Goal: Task Accomplishment & Management: Manage account settings

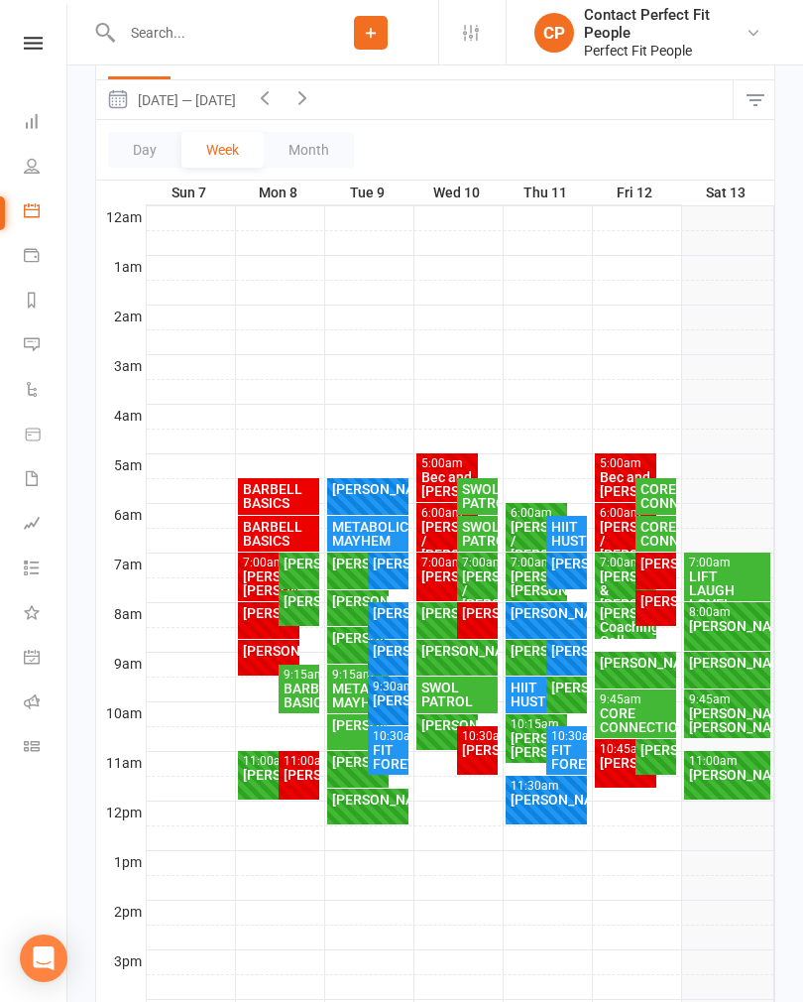
click at [310, 101] on icon "button" at bounding box center [303, 97] width 22 height 22
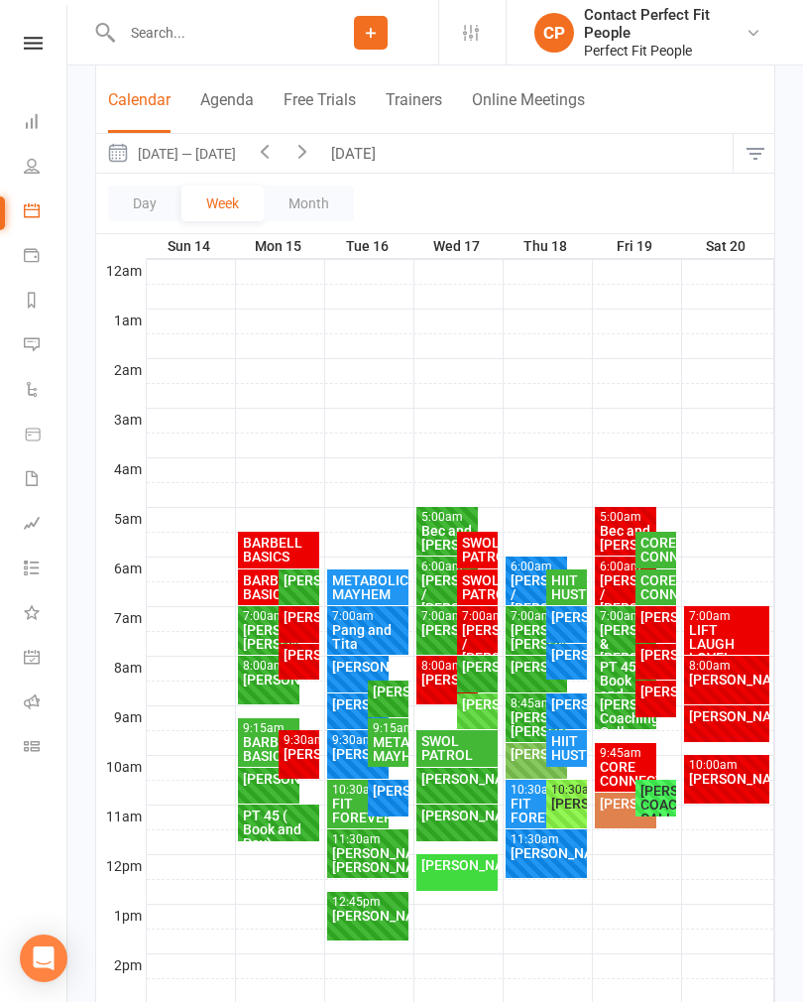
scroll to position [163, 0]
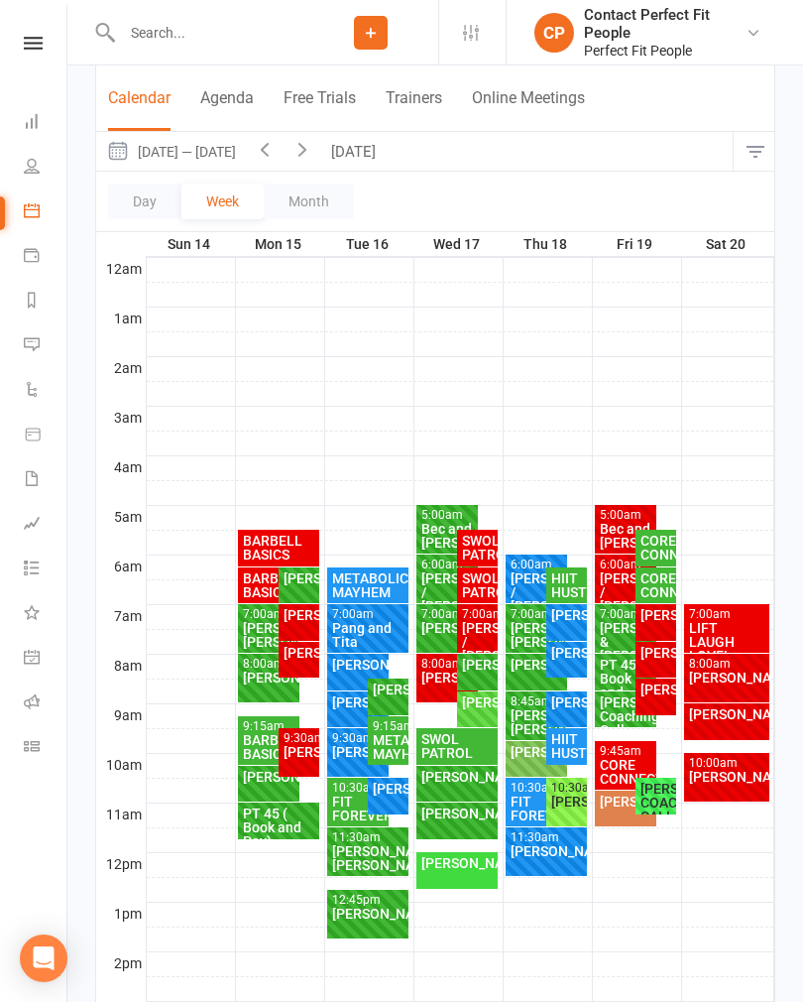
click at [367, 141] on button "[DATE]" at bounding box center [355, 151] width 69 height 39
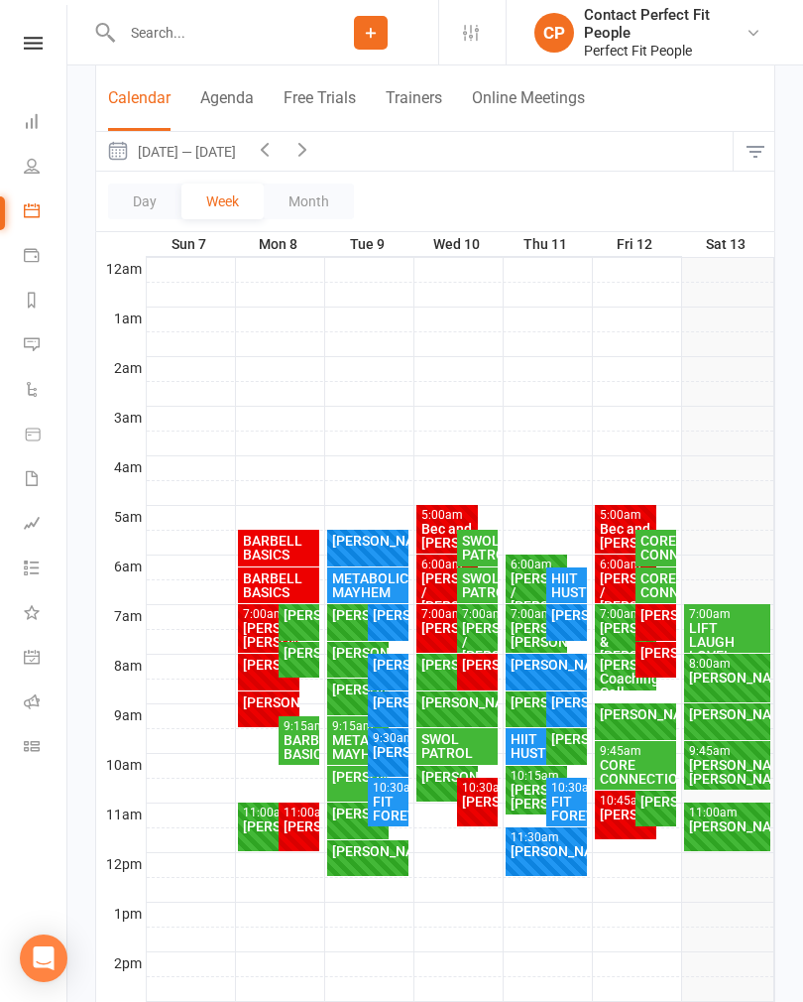
click at [720, 617] on div "7:00am - 8:00am" at bounding box center [727, 614] width 78 height 13
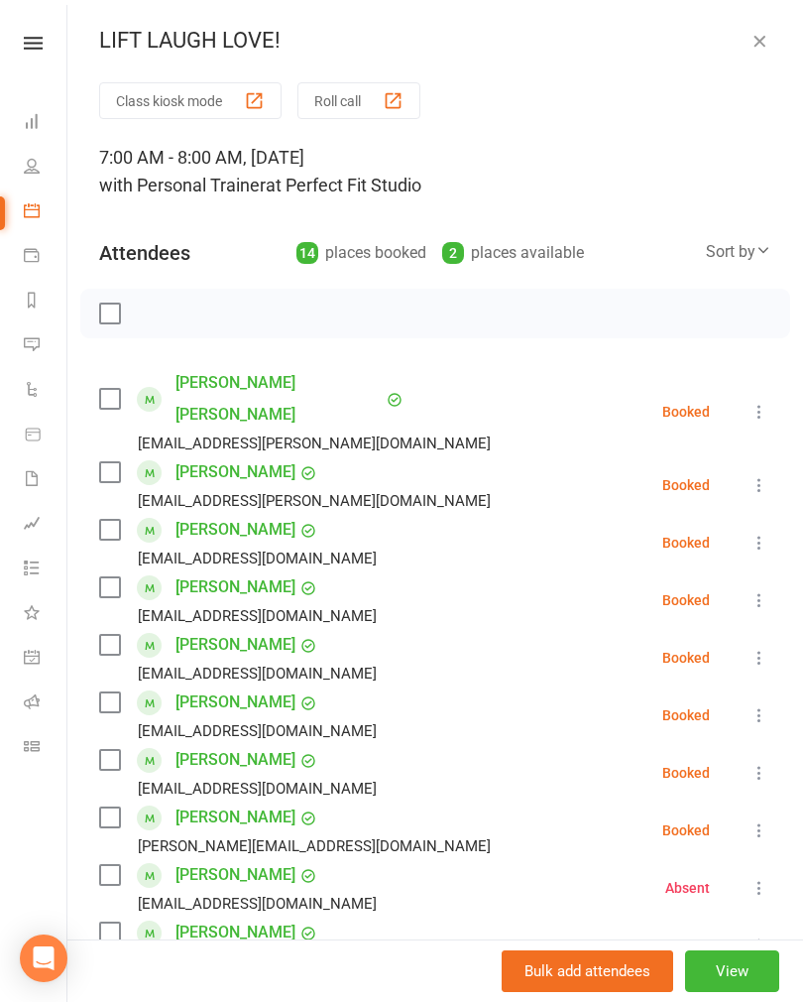
click at [769, 402] on icon at bounding box center [760, 412] width 20 height 20
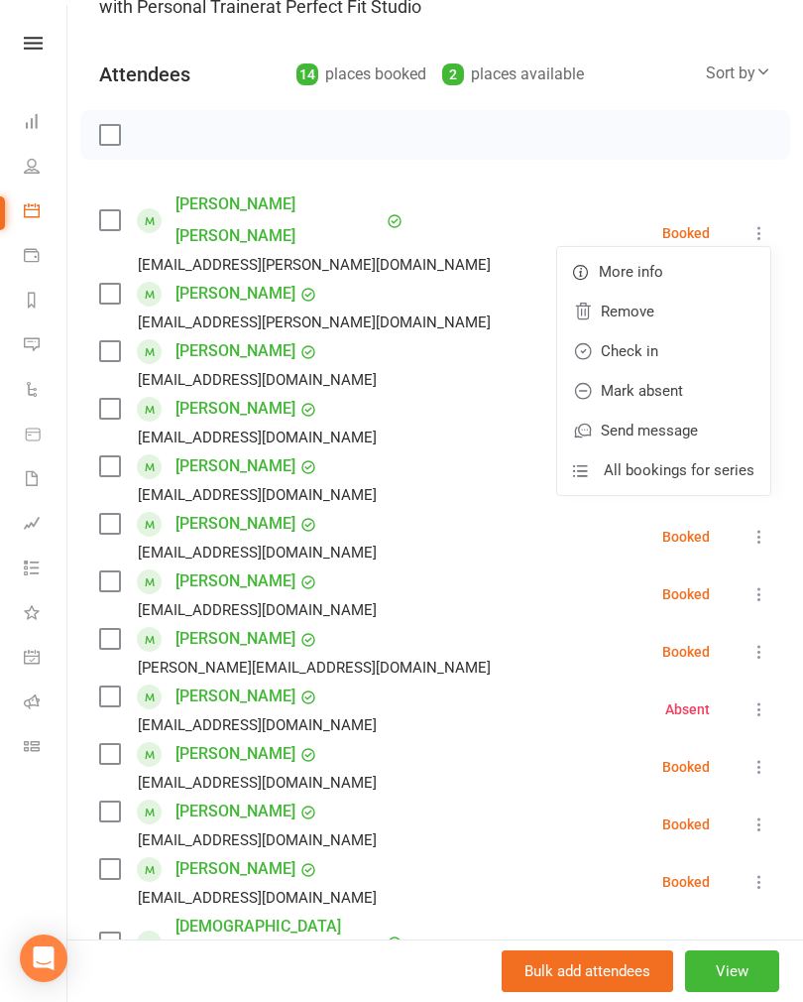
scroll to position [177, 0]
click at [628, 332] on link "Check in" at bounding box center [663, 352] width 213 height 40
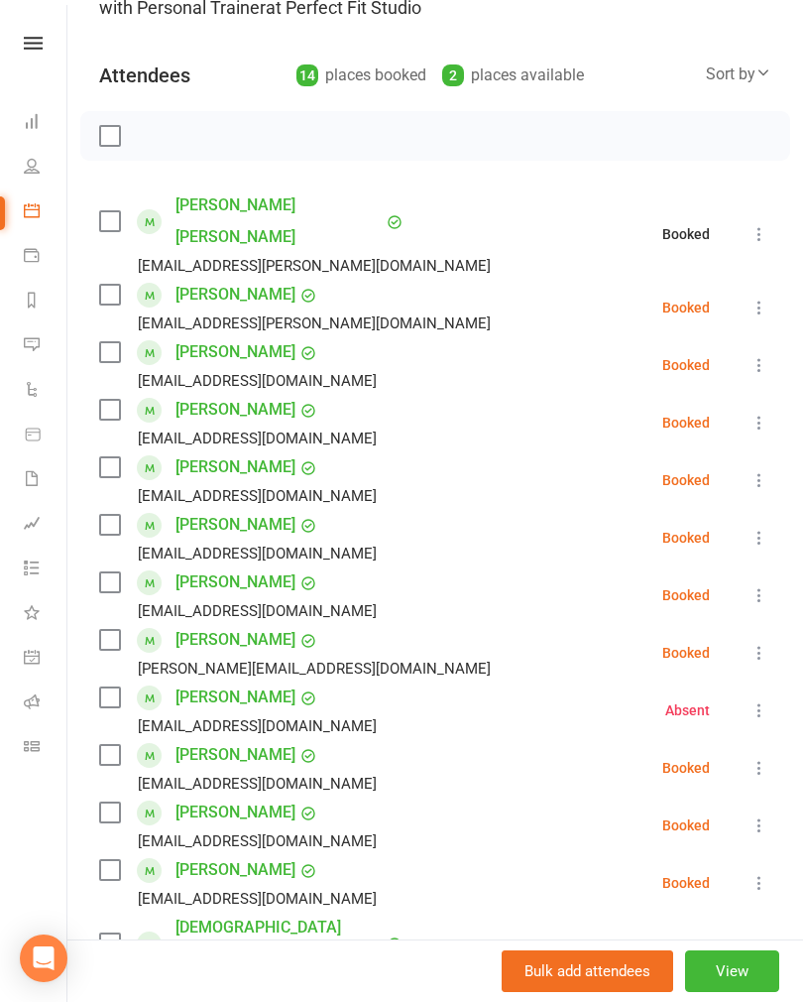
click at [768, 297] on icon at bounding box center [760, 307] width 20 height 20
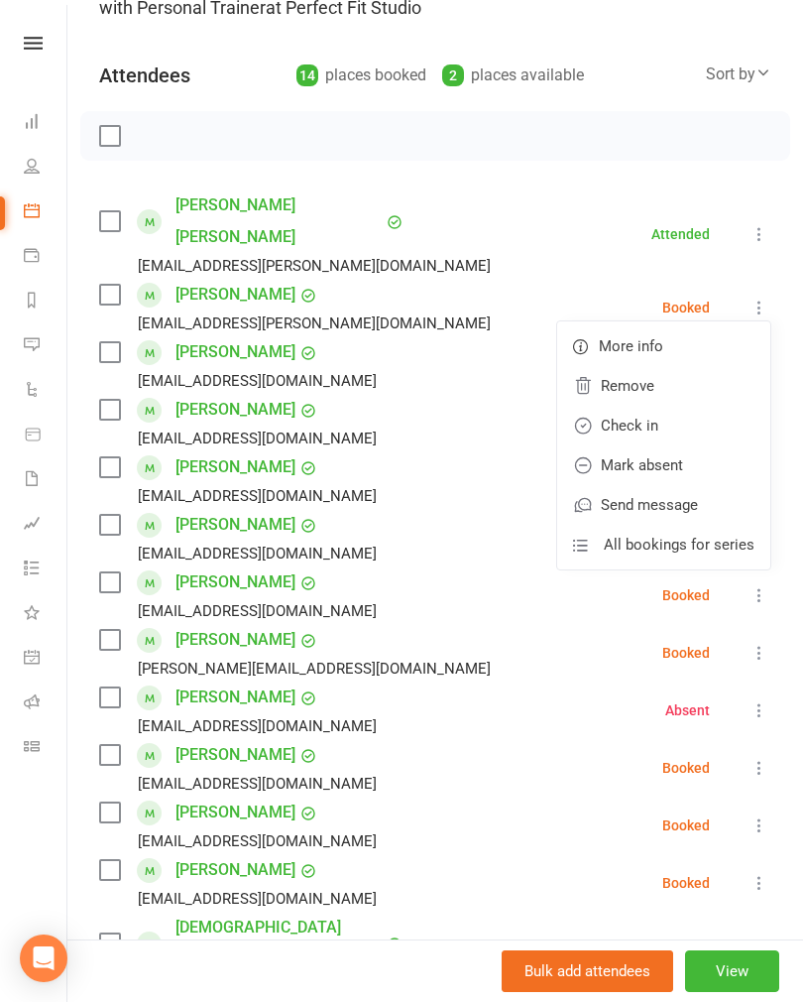
click at [634, 406] on link "Check in" at bounding box center [663, 426] width 213 height 40
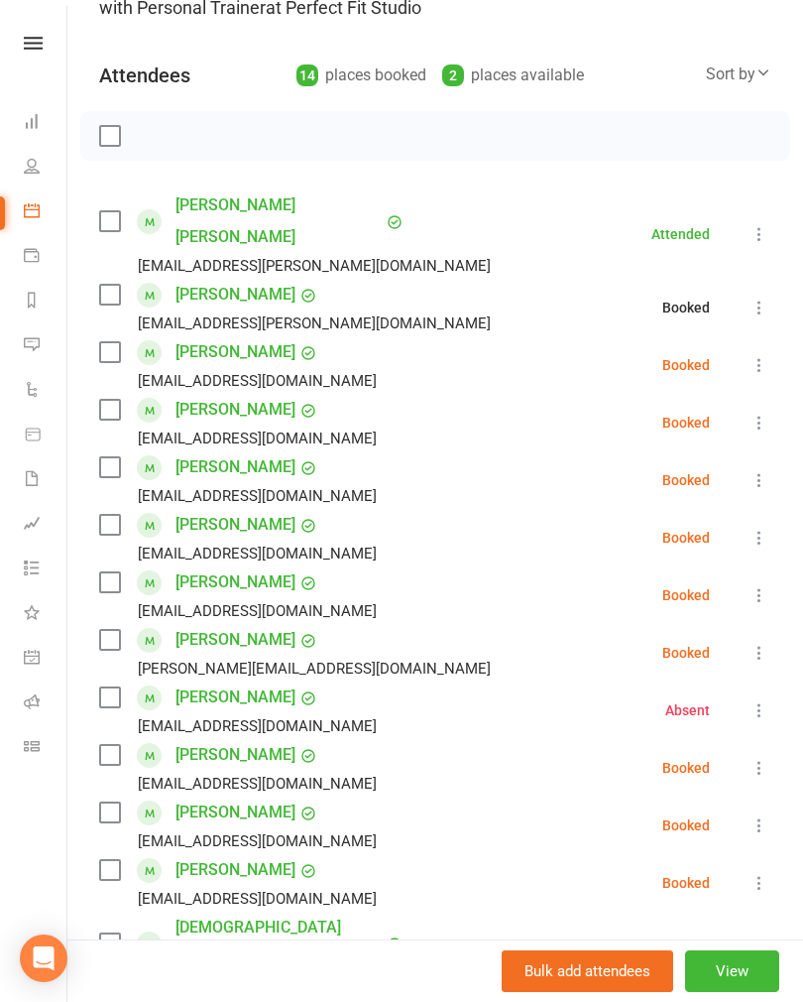
click at [762, 355] on icon at bounding box center [760, 365] width 20 height 20
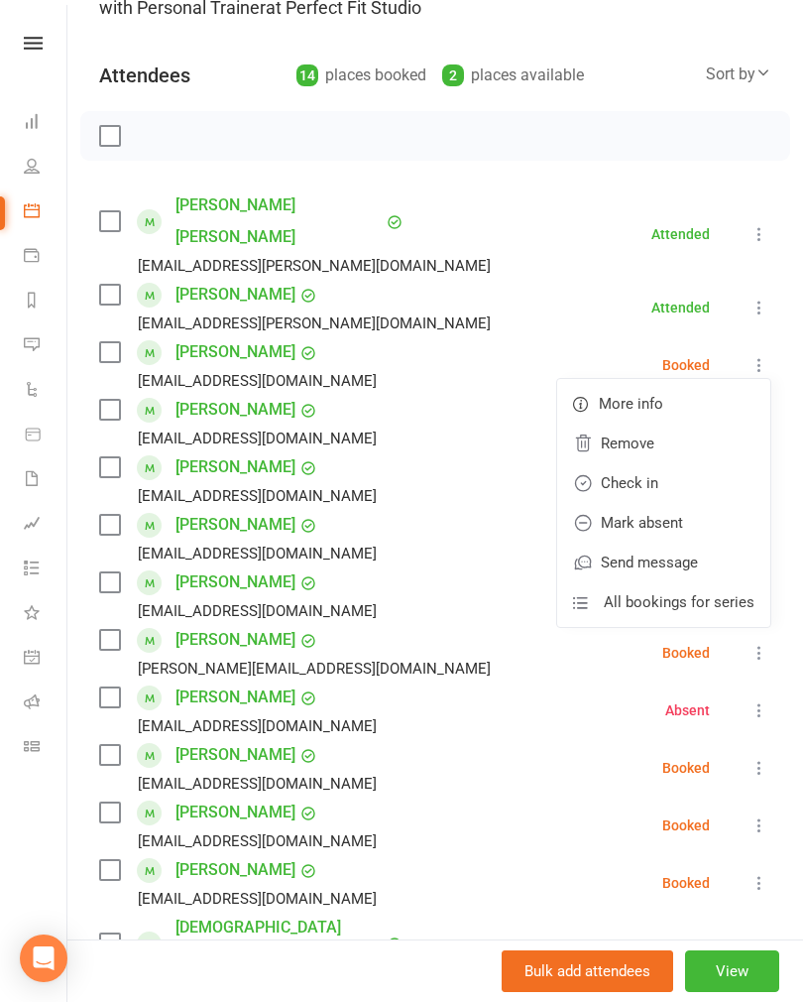
click at [620, 463] on link "Check in" at bounding box center [663, 483] width 213 height 40
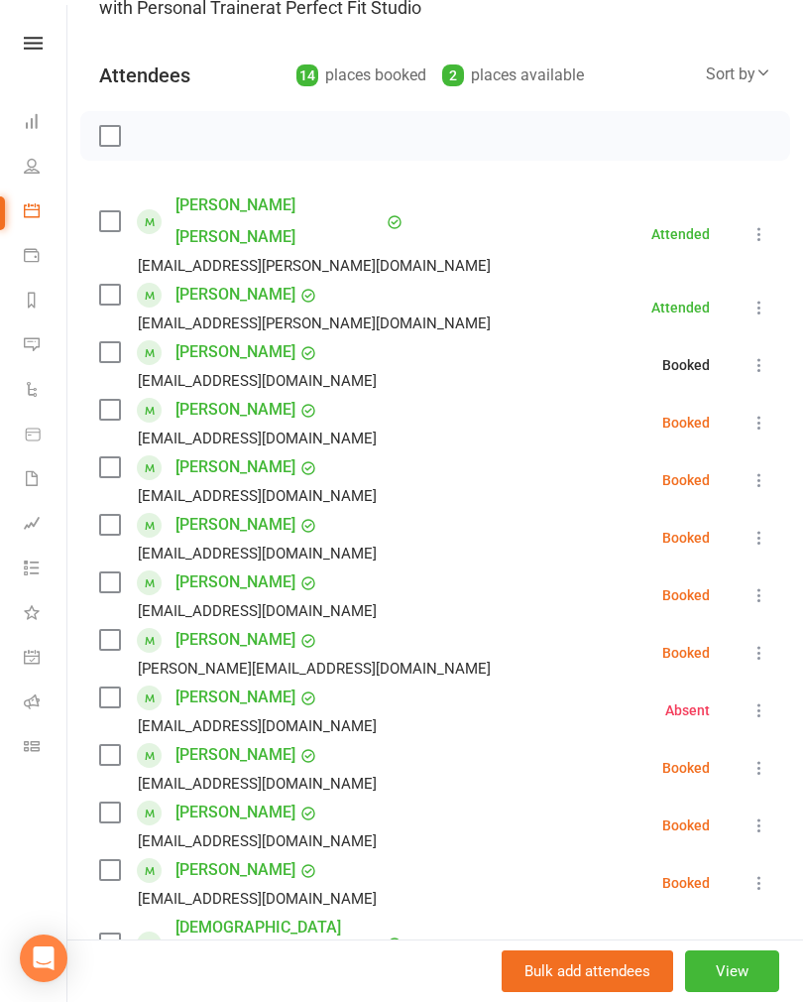
click at [763, 413] on icon at bounding box center [760, 423] width 20 height 20
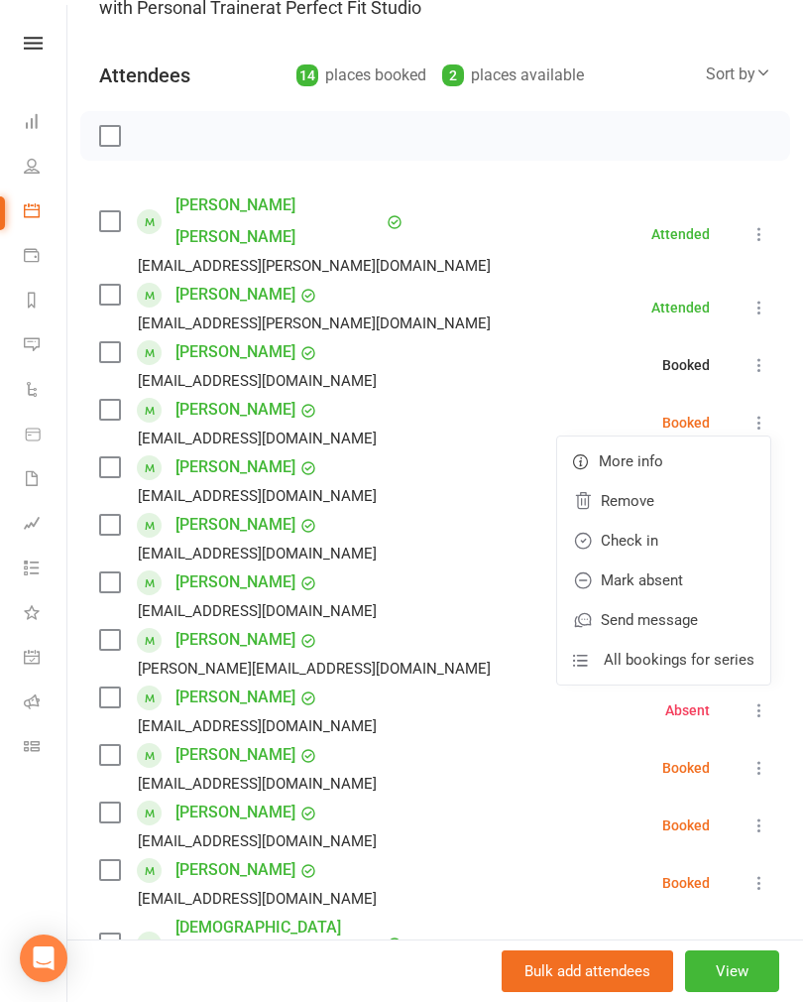
click at [622, 521] on link "Check in" at bounding box center [663, 541] width 213 height 40
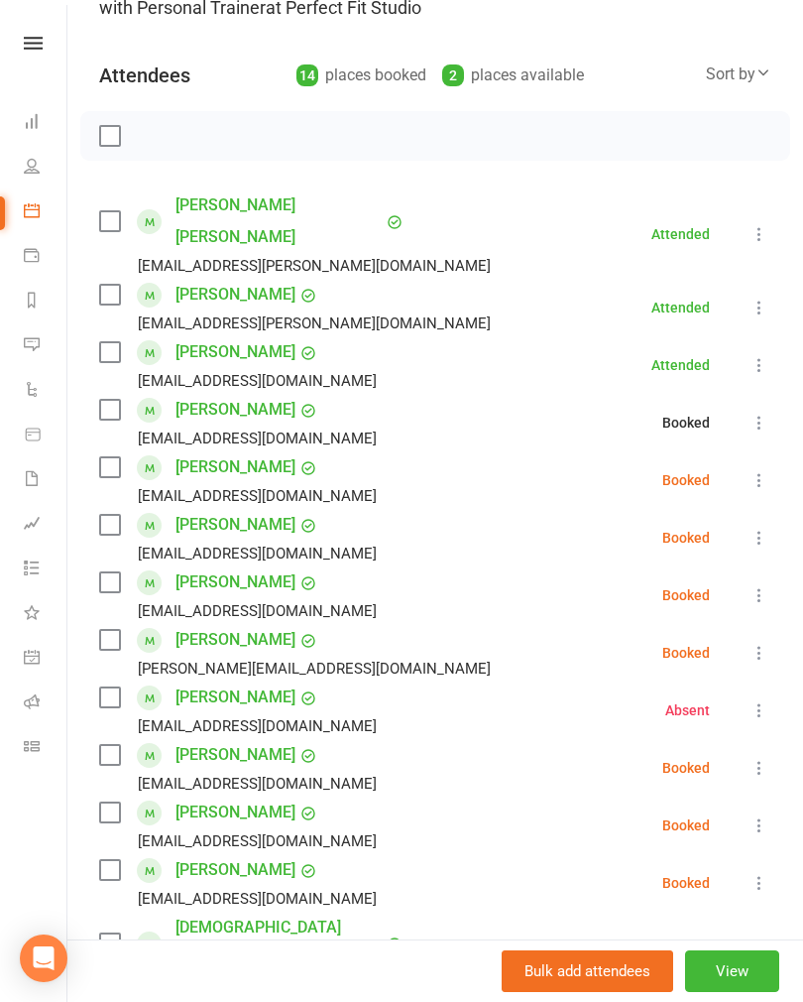
click at [768, 470] on icon at bounding box center [760, 480] width 20 height 20
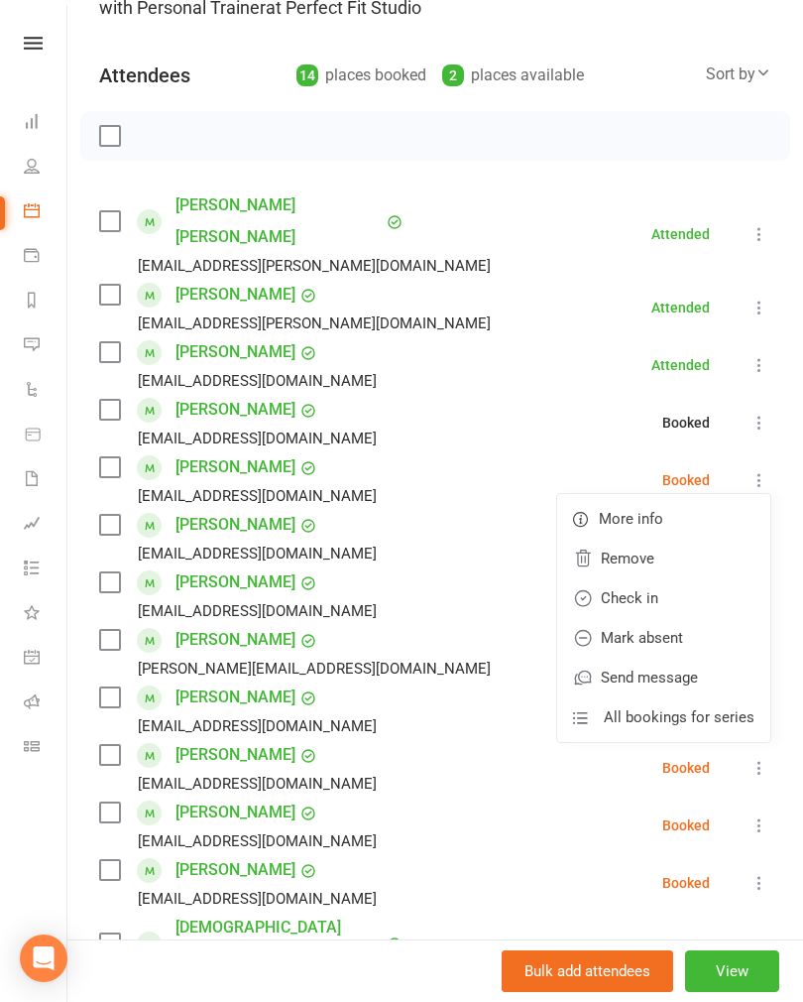
click at [615, 578] on link "Check in" at bounding box center [663, 598] width 213 height 40
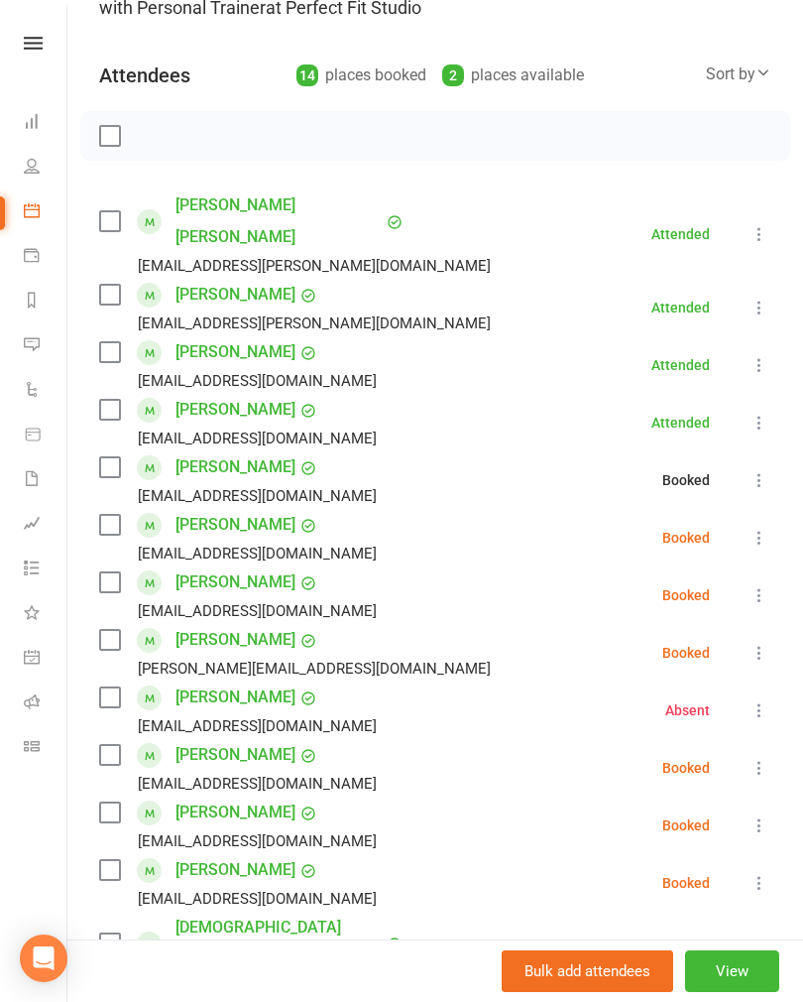
click at [760, 526] on button at bounding box center [760, 538] width 24 height 24
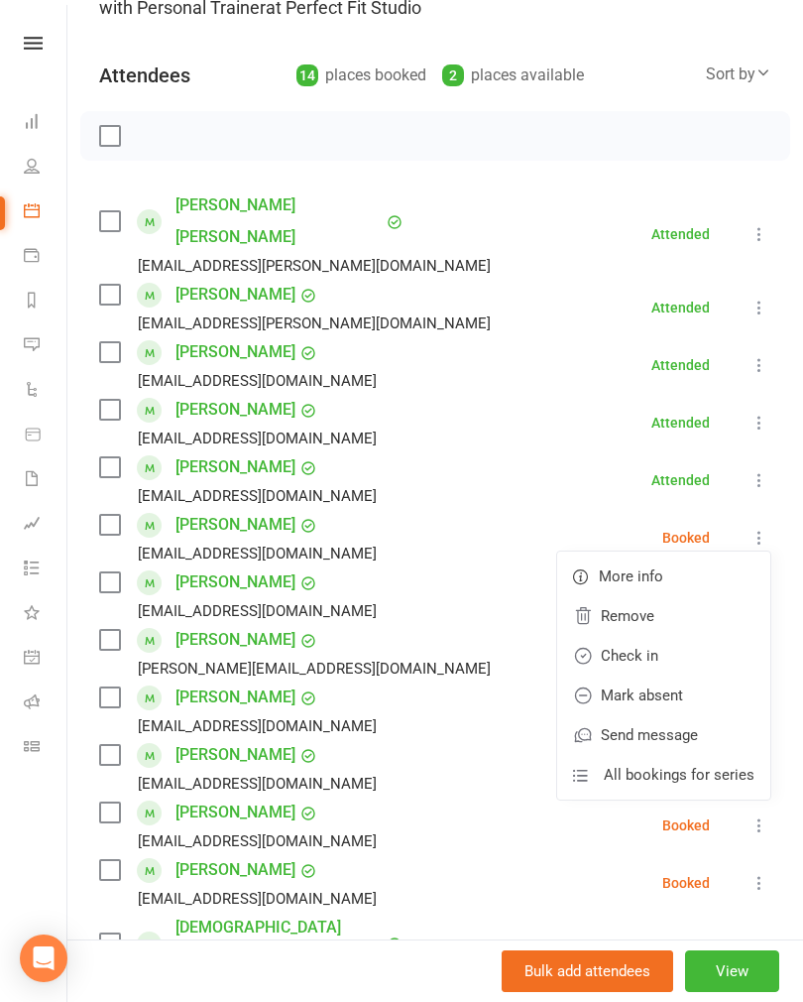
click at [623, 636] on link "Check in" at bounding box center [663, 656] width 213 height 40
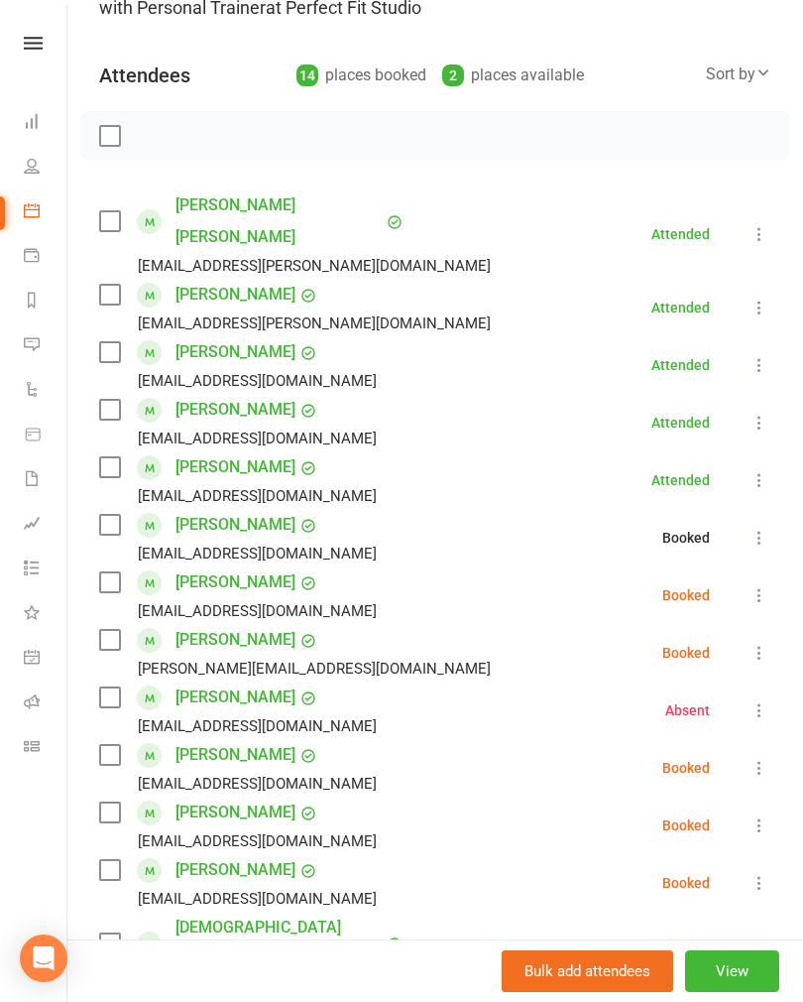
click at [764, 585] on icon at bounding box center [760, 595] width 20 height 20
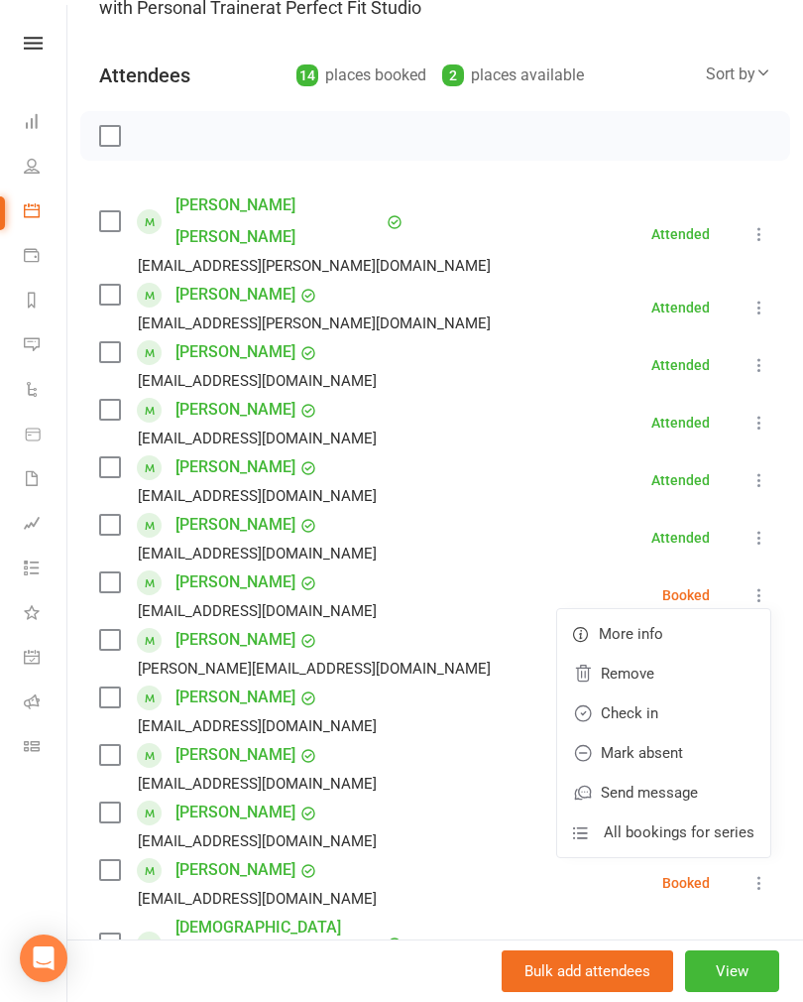
click at [630, 693] on link "Check in" at bounding box center [663, 713] width 213 height 40
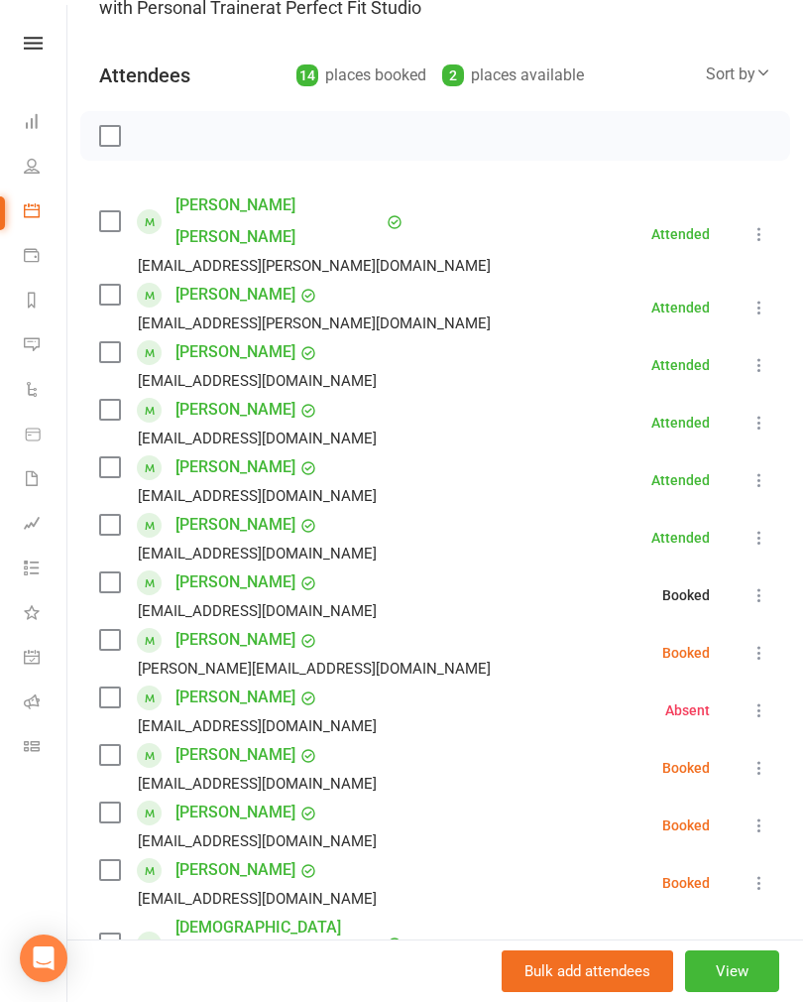
click at [766, 643] on icon at bounding box center [760, 653] width 20 height 20
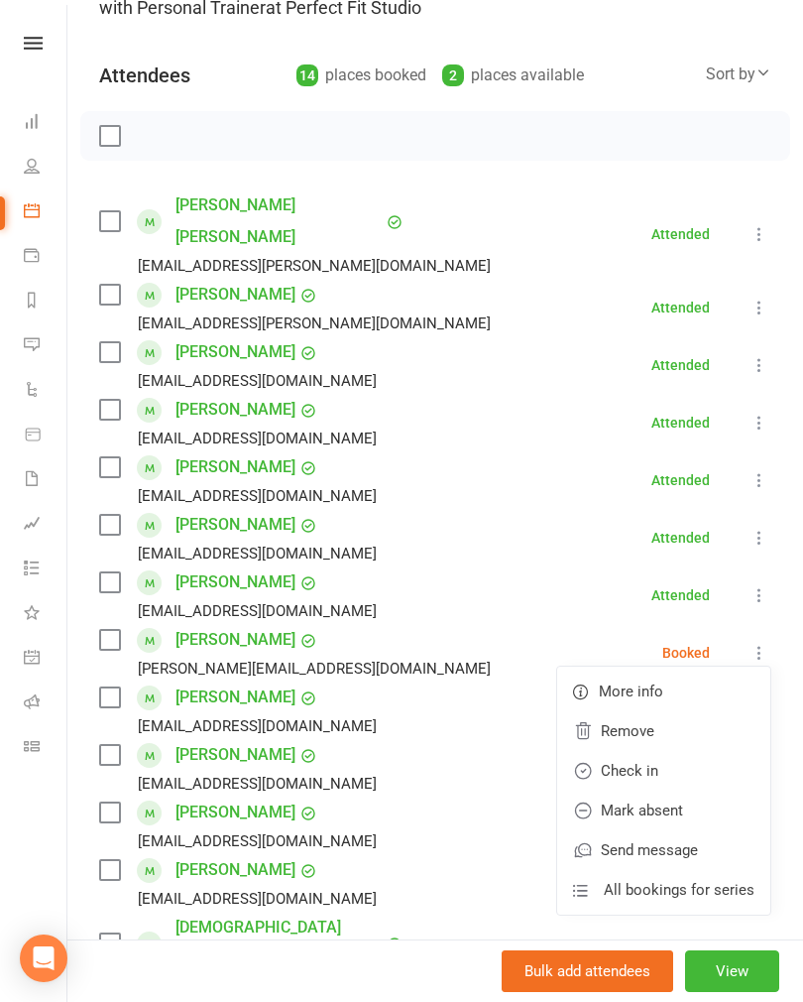
click at [621, 751] on link "Check in" at bounding box center [663, 771] width 213 height 40
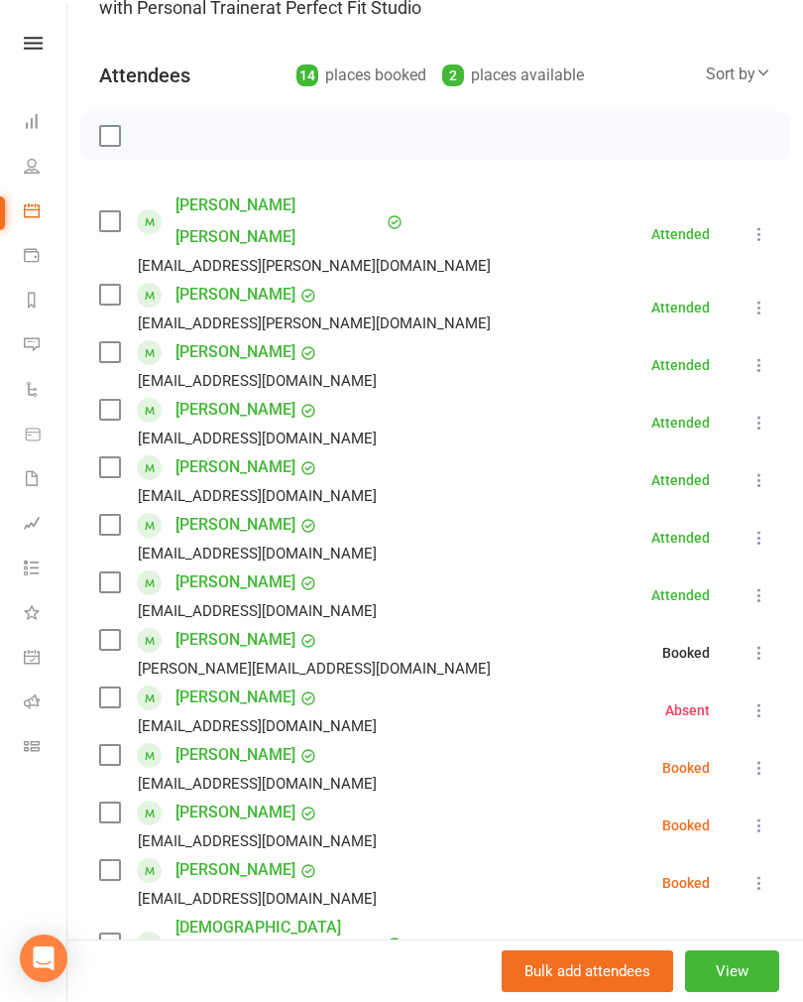
click at [765, 758] on icon at bounding box center [760, 768] width 20 height 20
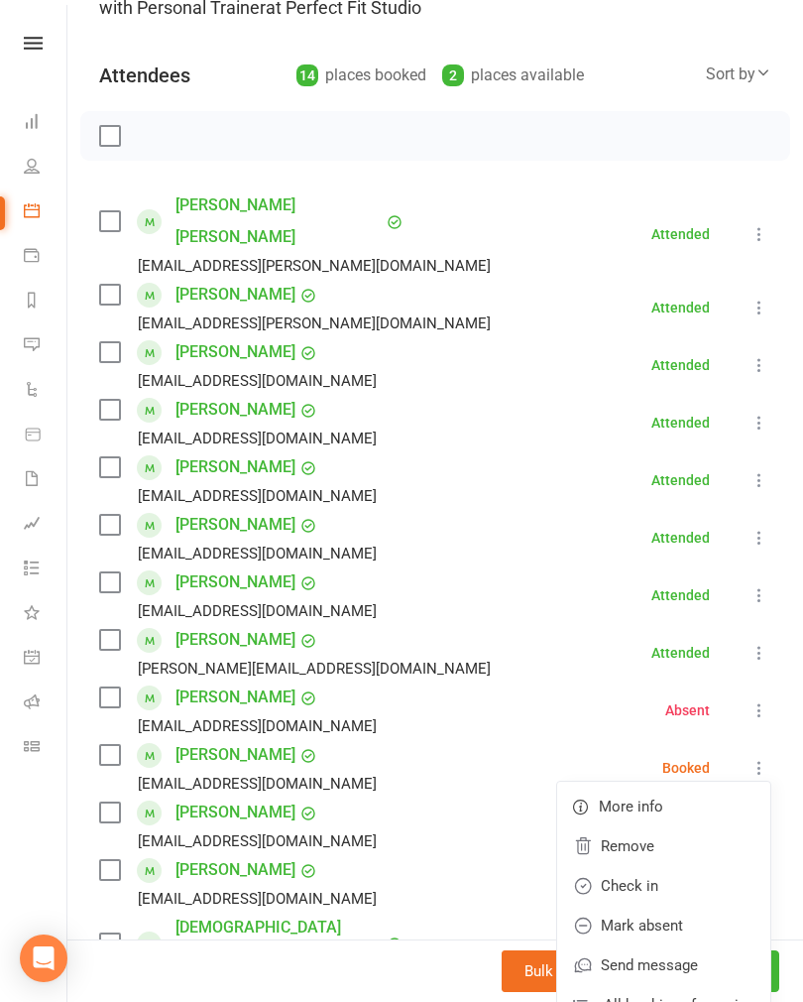
click at [625, 866] on link "Check in" at bounding box center [663, 886] width 213 height 40
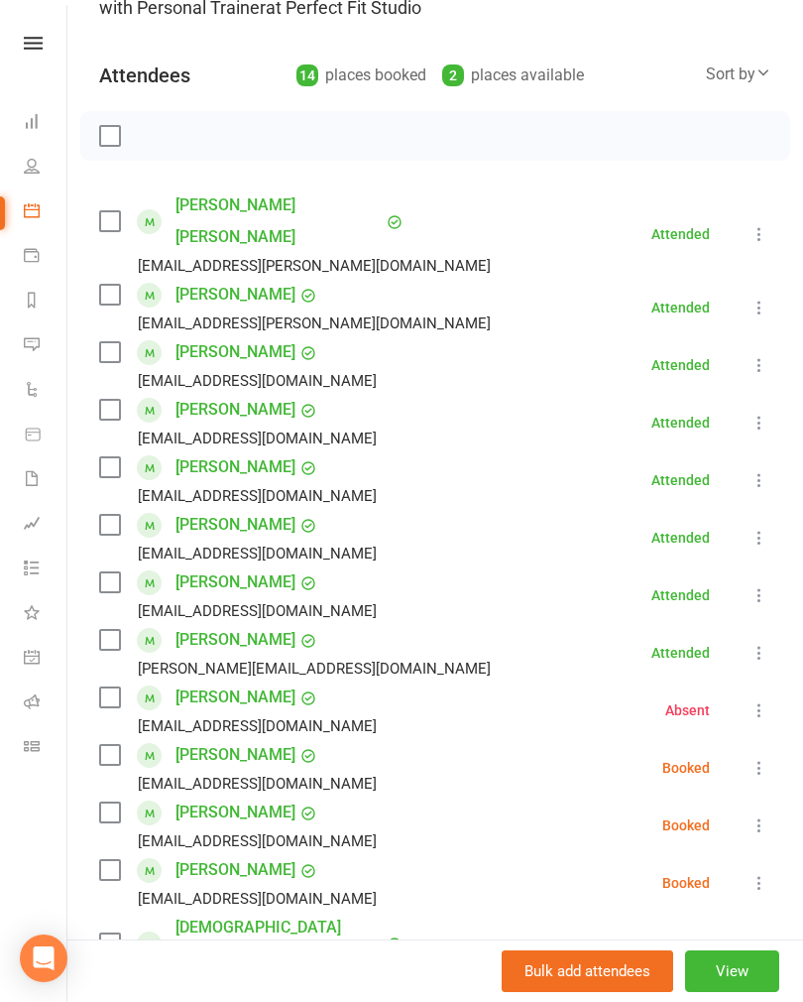
click at [759, 815] on icon at bounding box center [760, 825] width 20 height 20
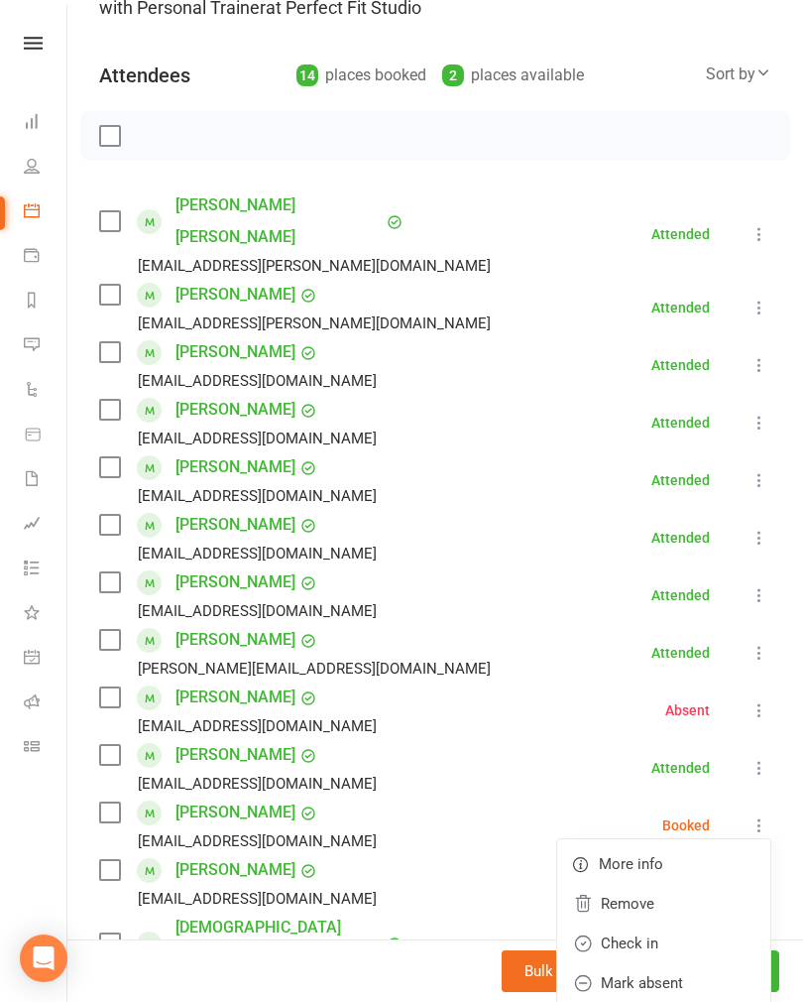
click at [630, 923] on link "Check in" at bounding box center [663, 943] width 213 height 40
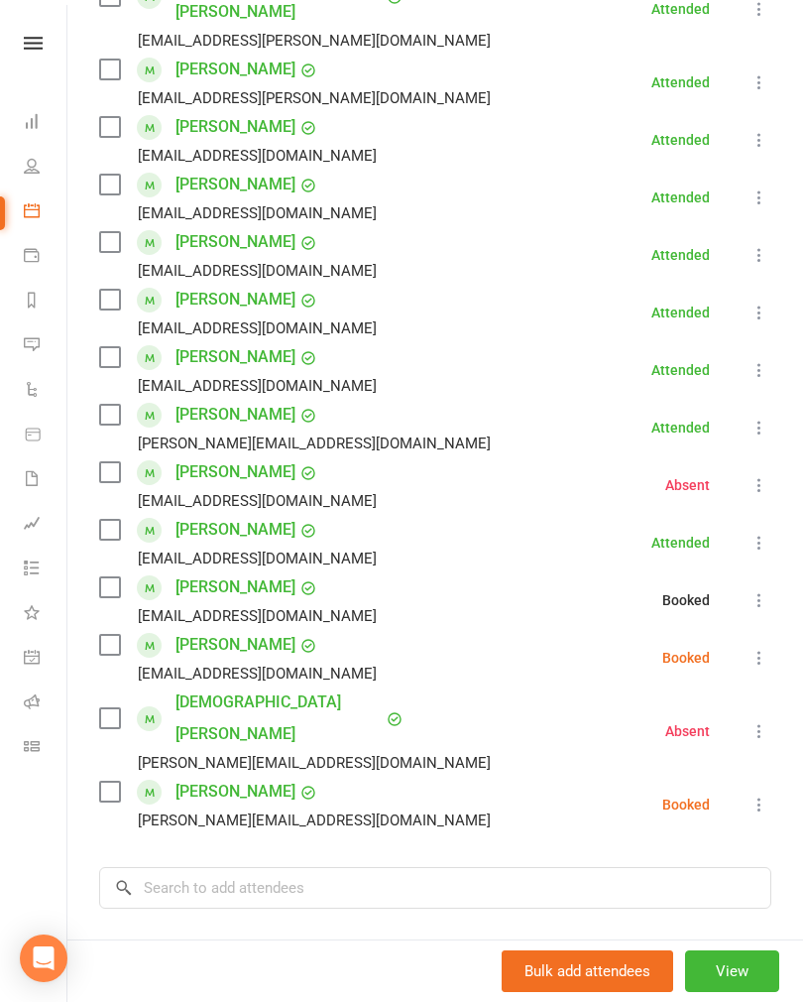
scroll to position [401, 0]
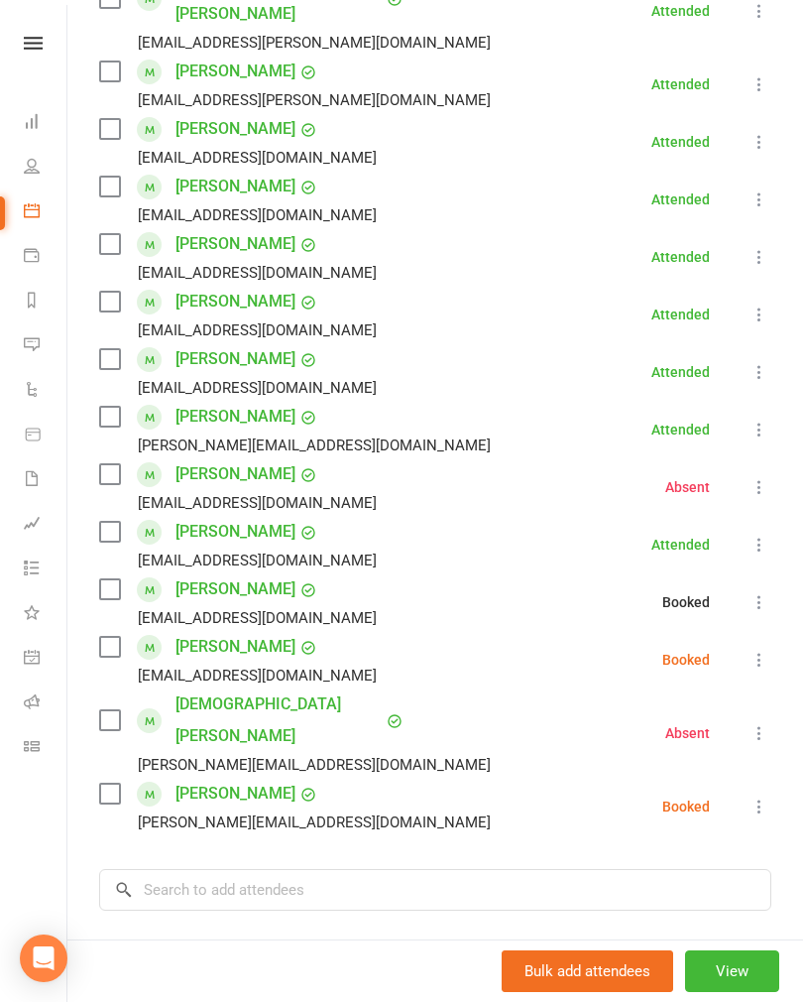
click at [765, 649] on icon at bounding box center [760, 659] width 20 height 20
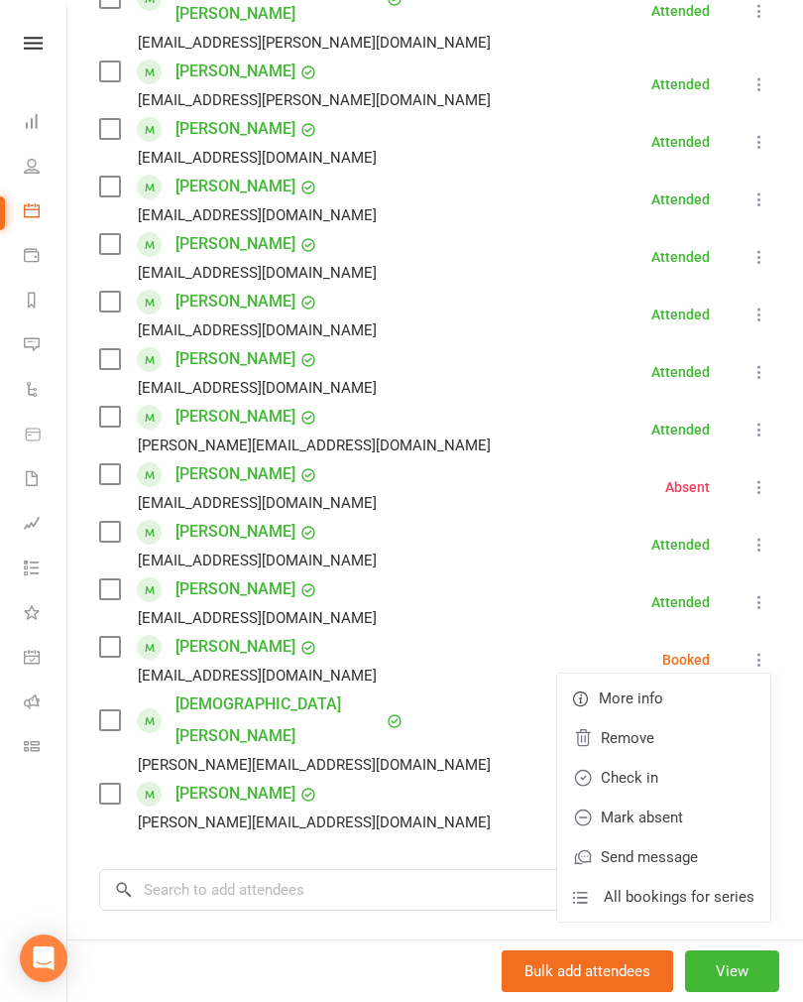
click at [617, 758] on link "Check in" at bounding box center [663, 778] width 213 height 40
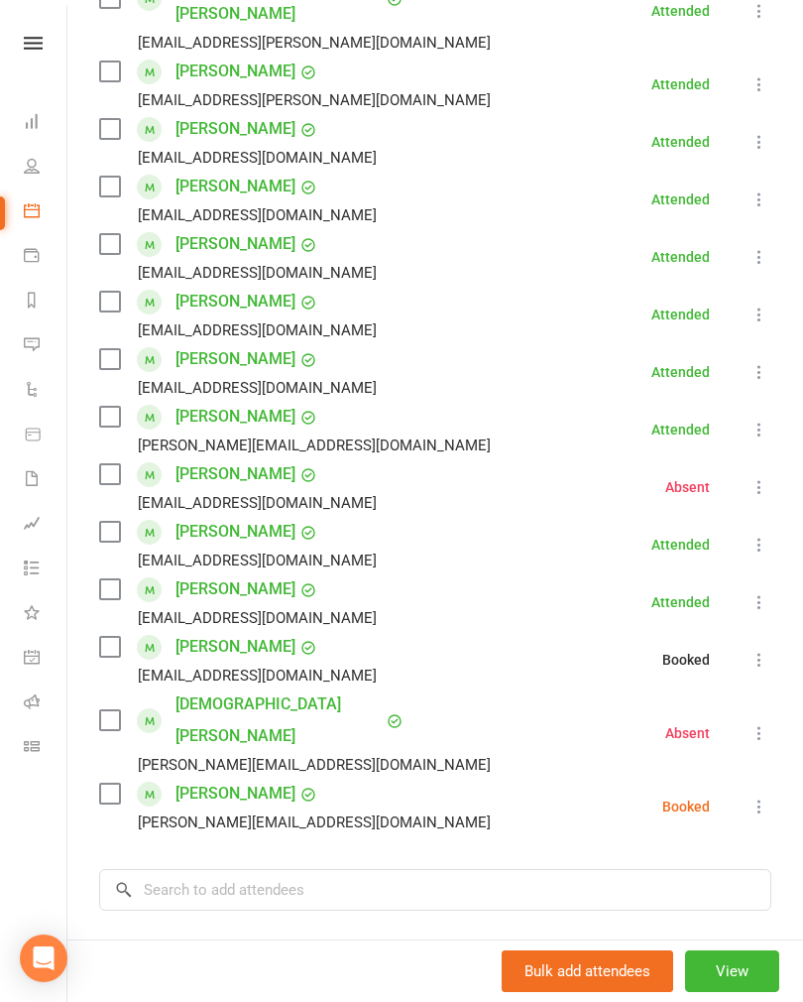
click at [768, 796] on icon at bounding box center [760, 806] width 20 height 20
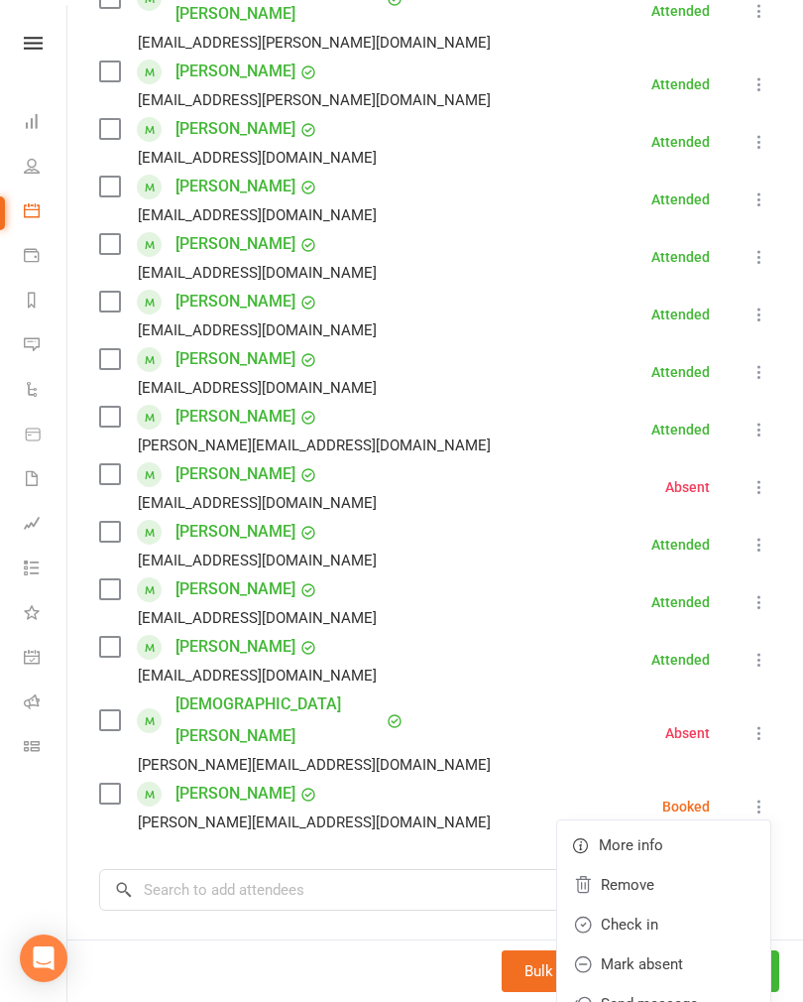
click at [622, 904] on link "Check in" at bounding box center [663, 924] width 213 height 40
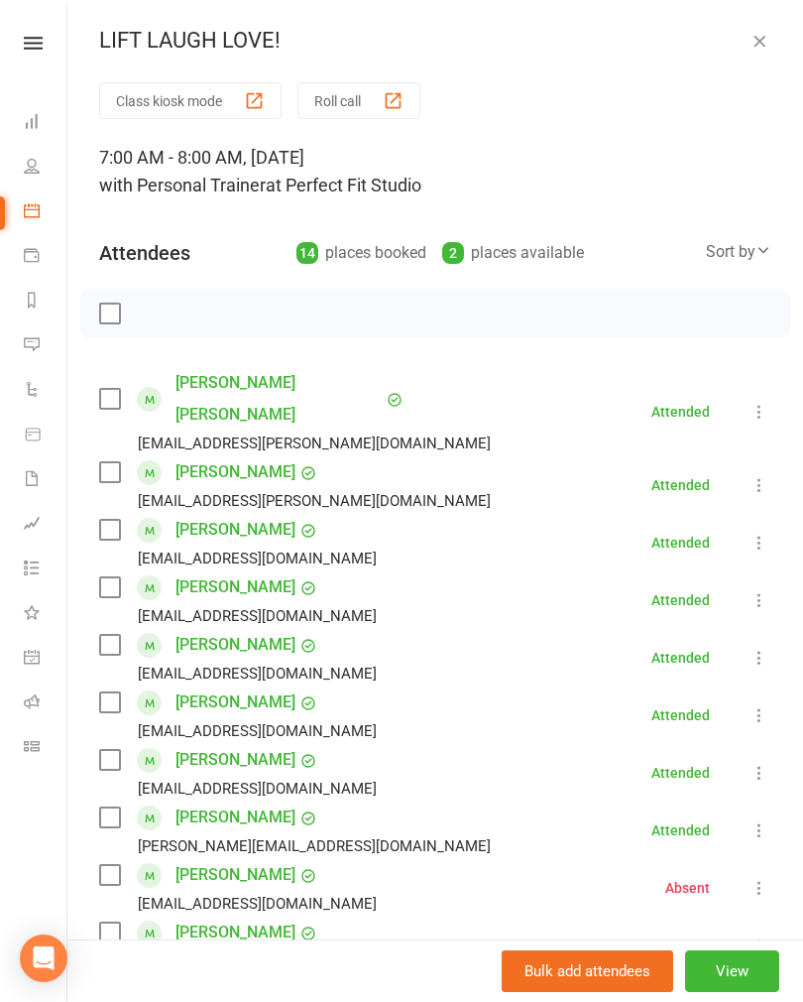
scroll to position [0, 0]
click at [754, 29] on button "button" at bounding box center [760, 41] width 24 height 24
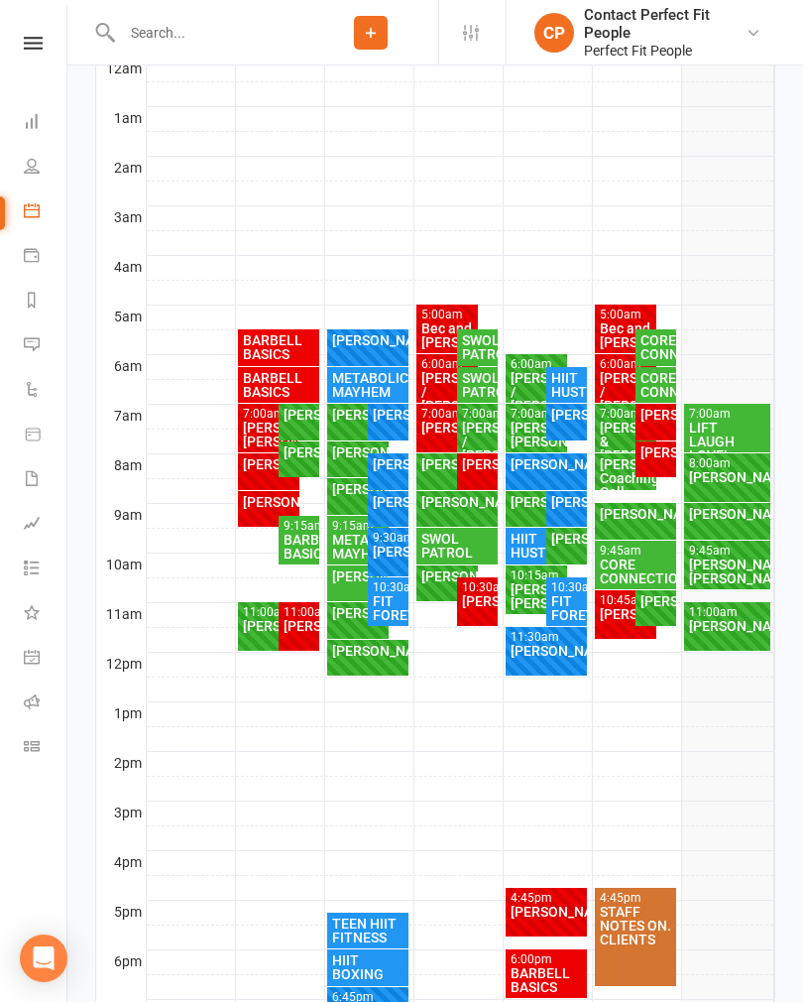
scroll to position [359, 0]
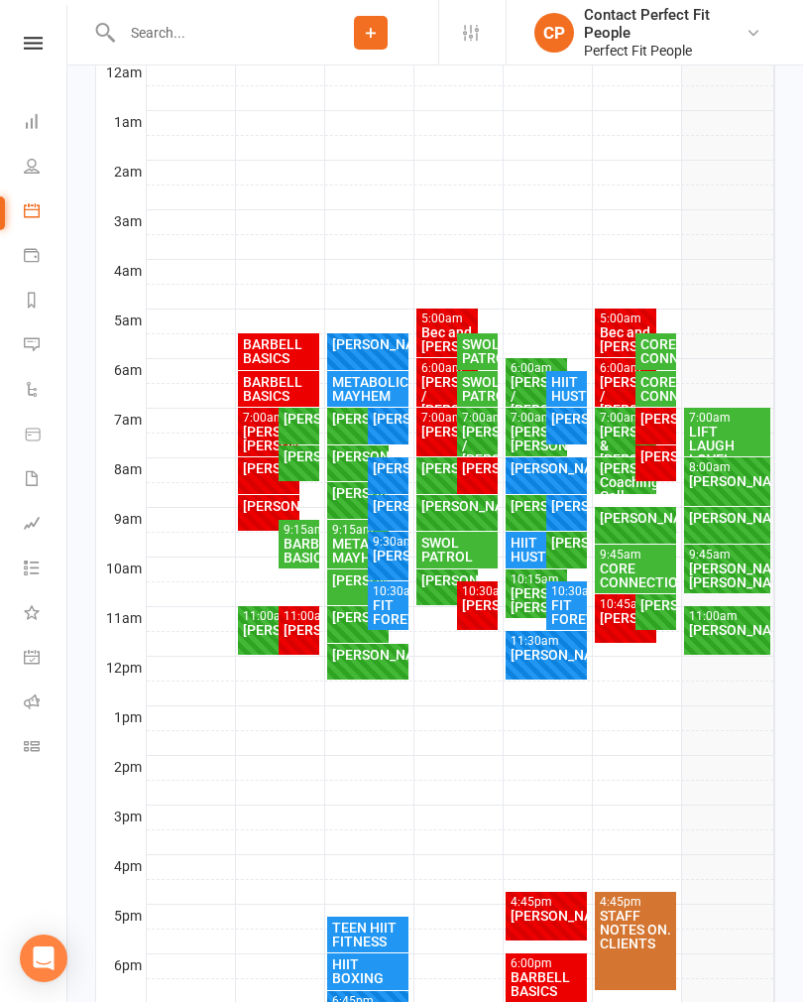
click at [729, 481] on div "[PERSON_NAME]" at bounding box center [727, 481] width 78 height 14
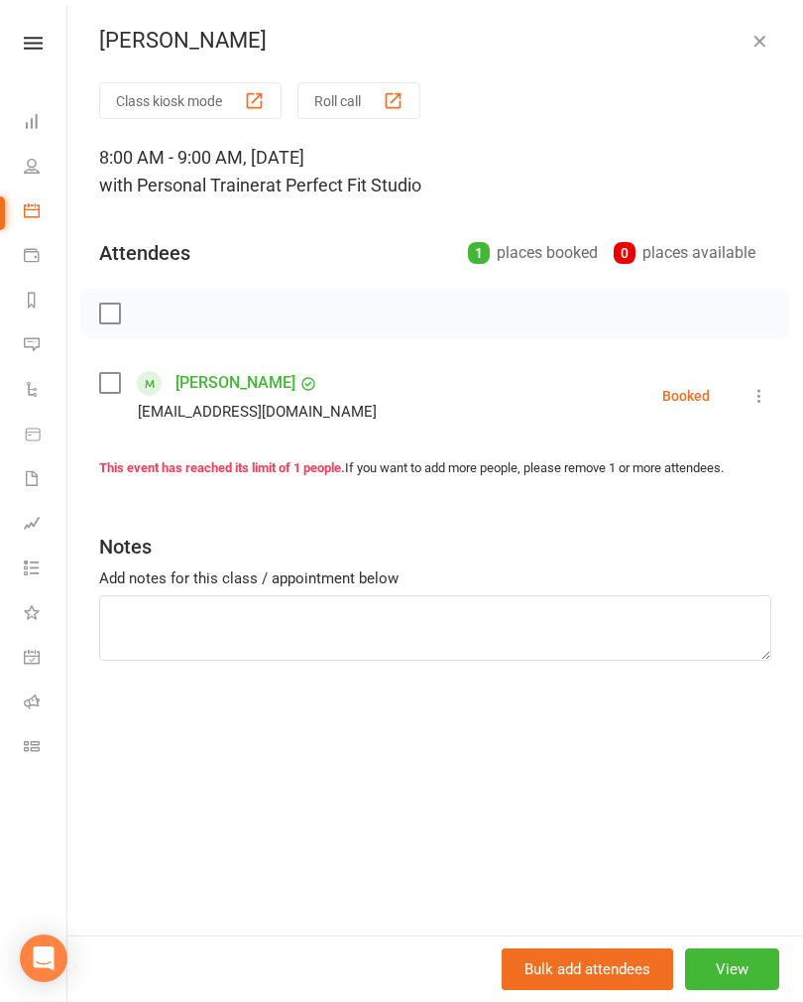
click at [764, 394] on icon at bounding box center [760, 396] width 20 height 20
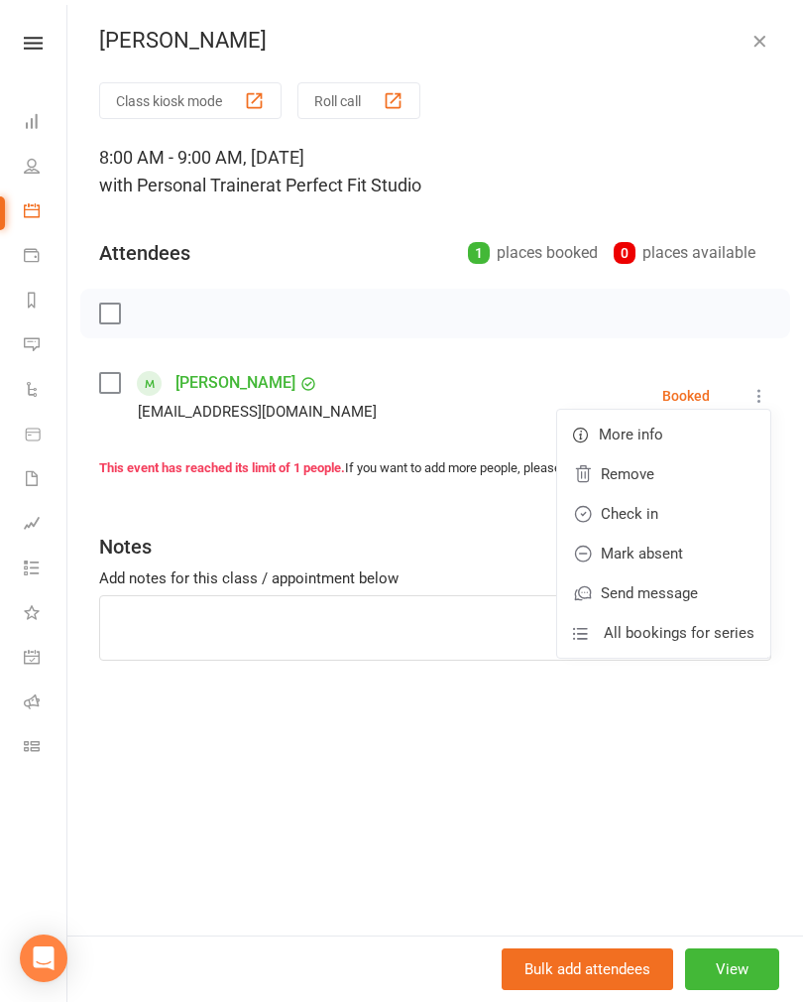
click at [630, 507] on link "Check in" at bounding box center [663, 514] width 213 height 40
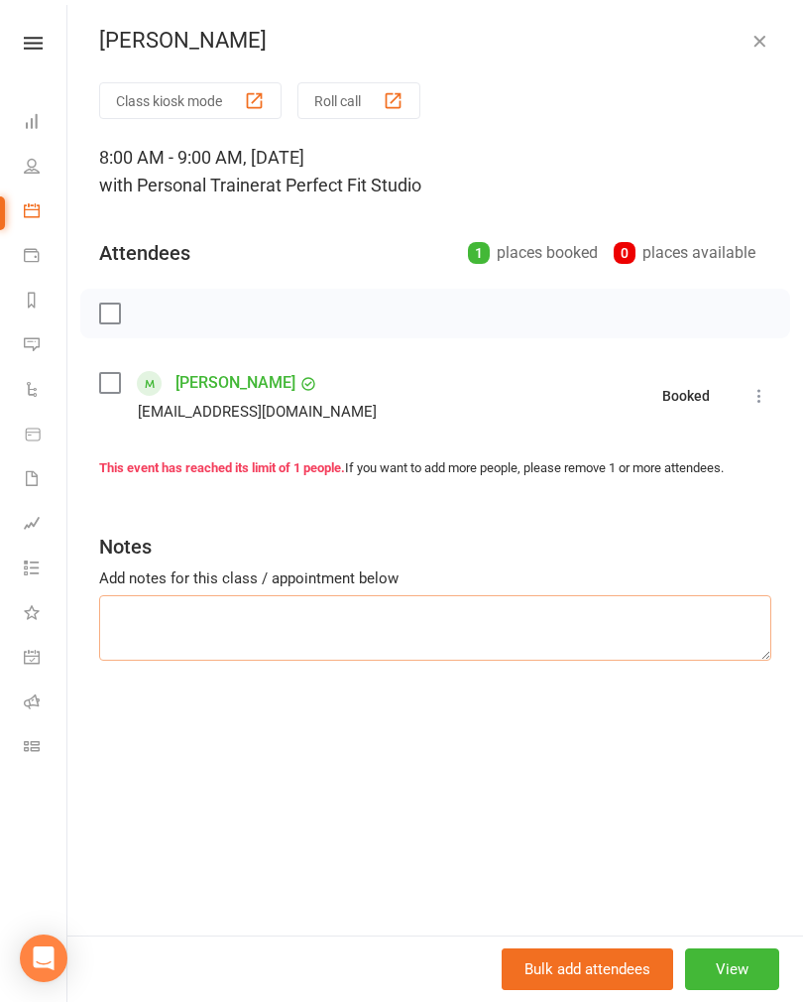
click at [160, 620] on textarea at bounding box center [435, 627] width 672 height 65
click at [150, 643] on textarea "BB only back squats 20 kg Bar rows" at bounding box center [435, 627] width 672 height 65
click at [142, 632] on textarea "BB only back squats 20 kg Bar rows" at bounding box center [435, 627] width 672 height 65
click at [237, 641] on textarea "BB only back squats 20 kg Bar bicep rows" at bounding box center [435, 627] width 672 height 65
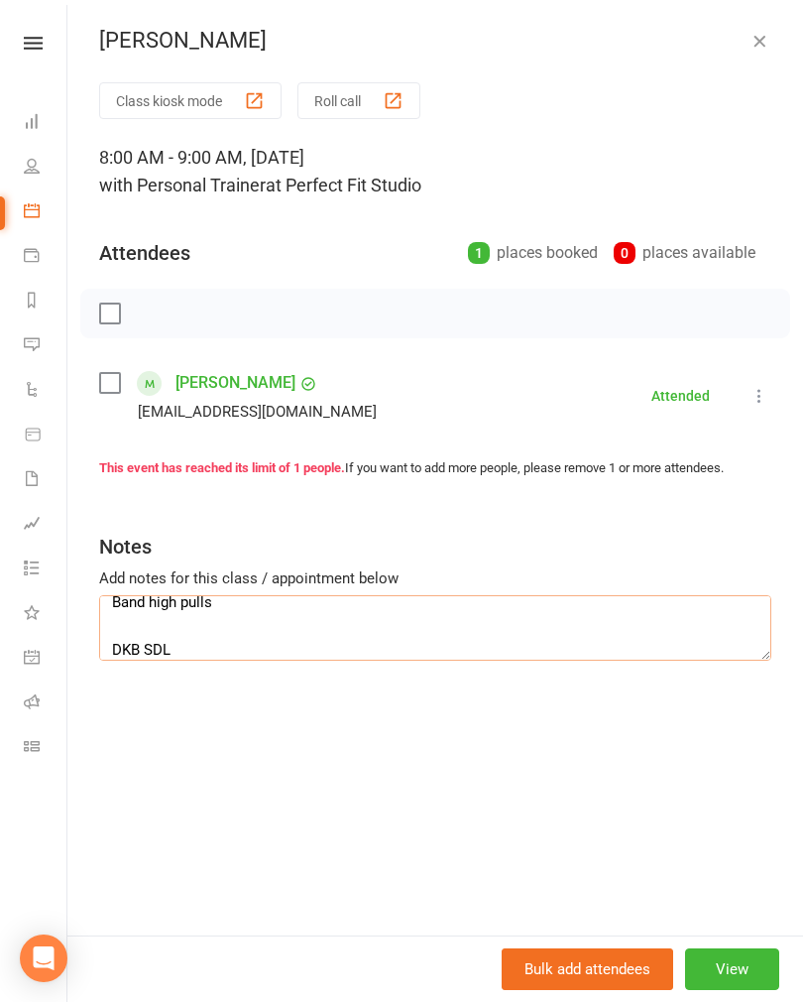
type textarea "BB only back squats 20 kg Bar bicep rows FF jacknife SDB Bulgarians DB figure 8…"
click at [770, 37] on button "button" at bounding box center [760, 41] width 24 height 24
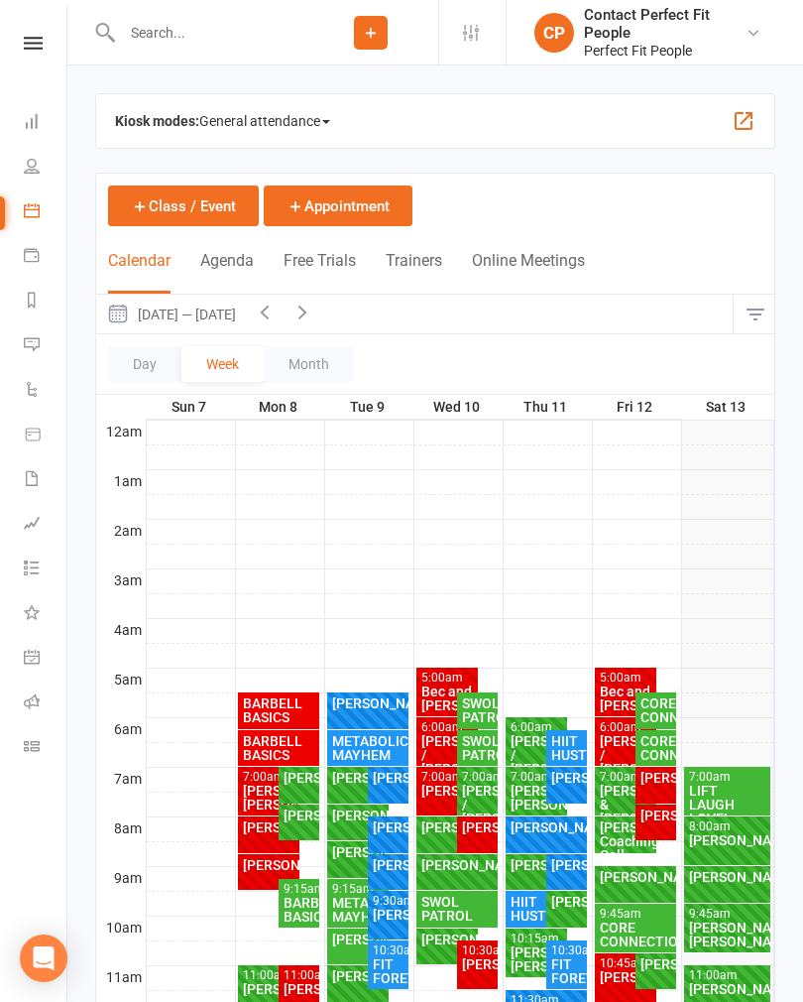
click at [720, 879] on div "[PERSON_NAME]" at bounding box center [727, 877] width 78 height 14
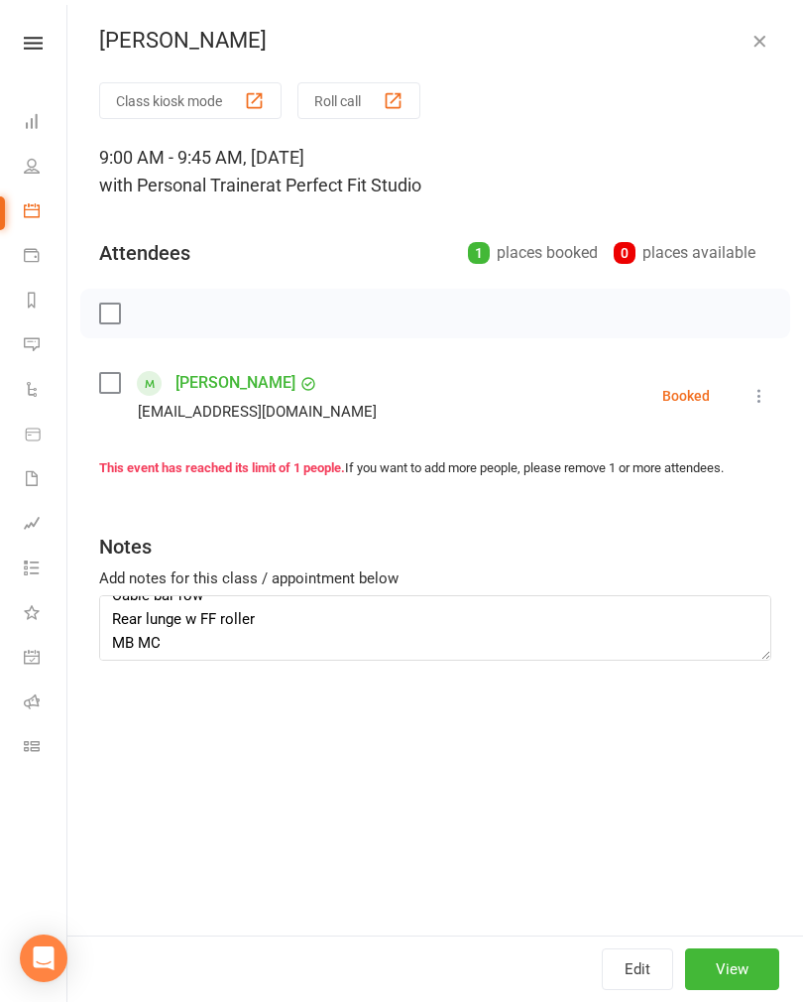
scroll to position [19, 0]
click at [211, 615] on textarea "Cable bar row Rear lunge w FF roller MB MC KBs RDL Fit ball DB chest press SL g…" at bounding box center [435, 627] width 672 height 65
click at [105, 636] on textarea "Cable bar row JCknife BB back squat 30 kg FF roller MB MC KBs RDL Fit ball DB c…" at bounding box center [435, 627] width 672 height 65
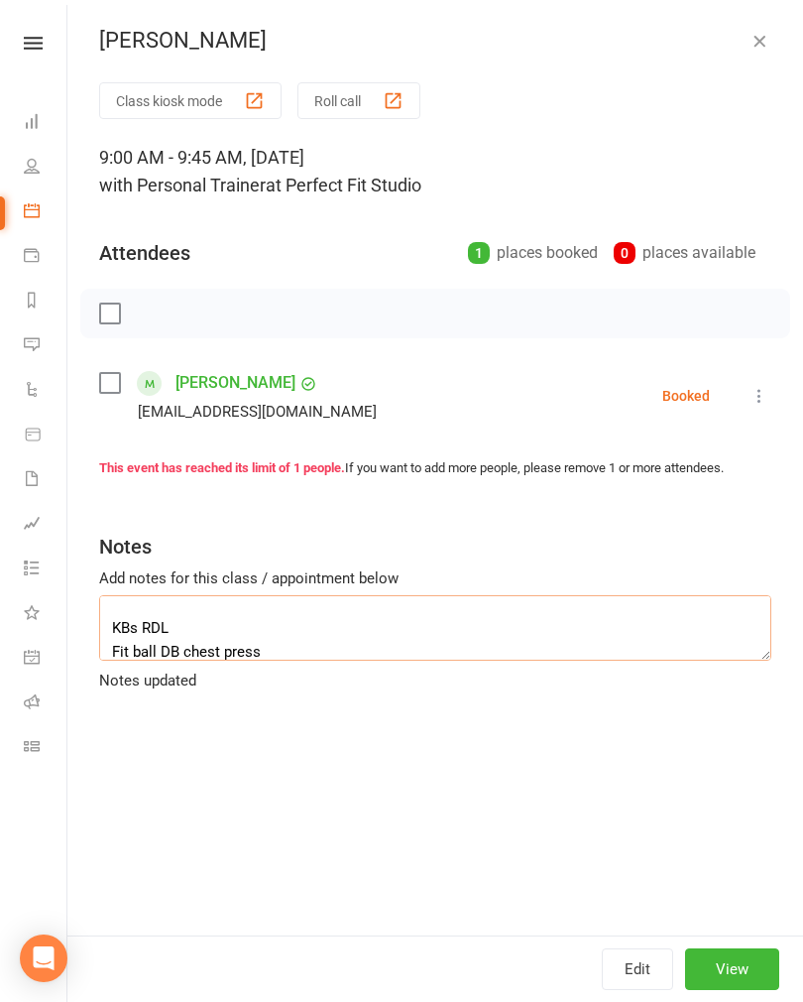
click at [117, 618] on textarea "Cable bar row JCknife BB back squat 30 kg MB MC KBs RDL Fit ball DB chest press…" at bounding box center [435, 627] width 672 height 65
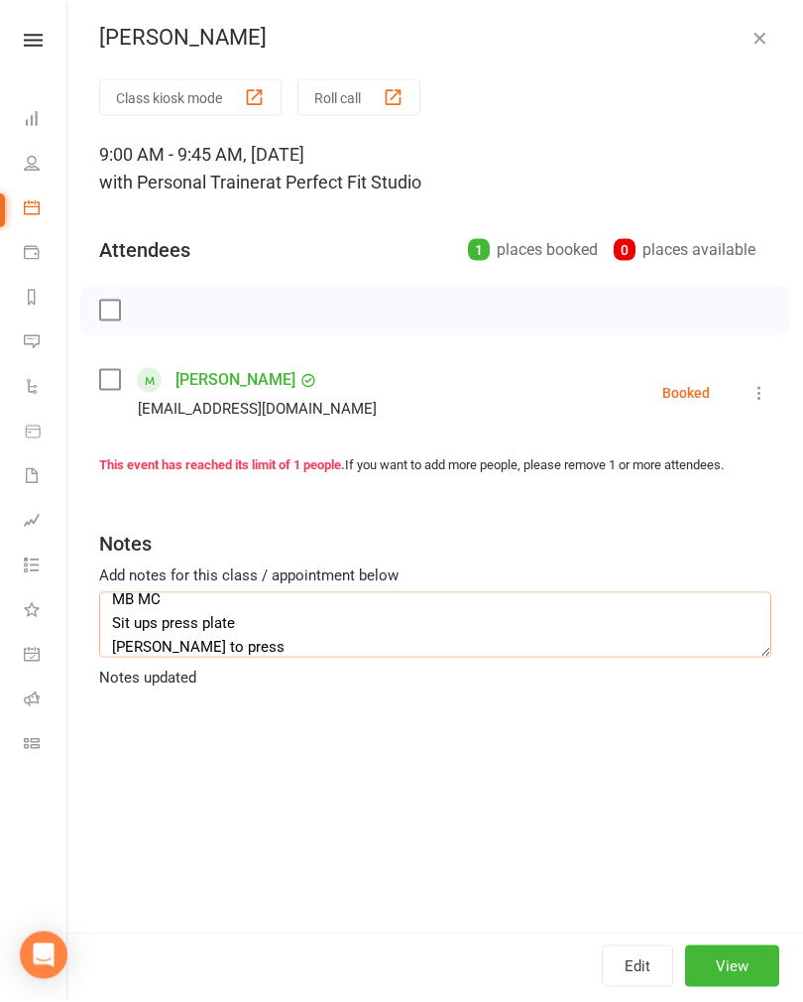
scroll to position [133, 0]
click at [189, 647] on textarea "Cable bar row JCknife BB back squat 30 kg MB MC Sit ups press plate [PERSON_NAM…" at bounding box center [435, 627] width 672 height 65
click at [118, 646] on textarea "Cable bar row JCknife BB back squat 30 kg MB MC Sit ups press plate [PERSON_NAM…" at bounding box center [435, 627] width 672 height 65
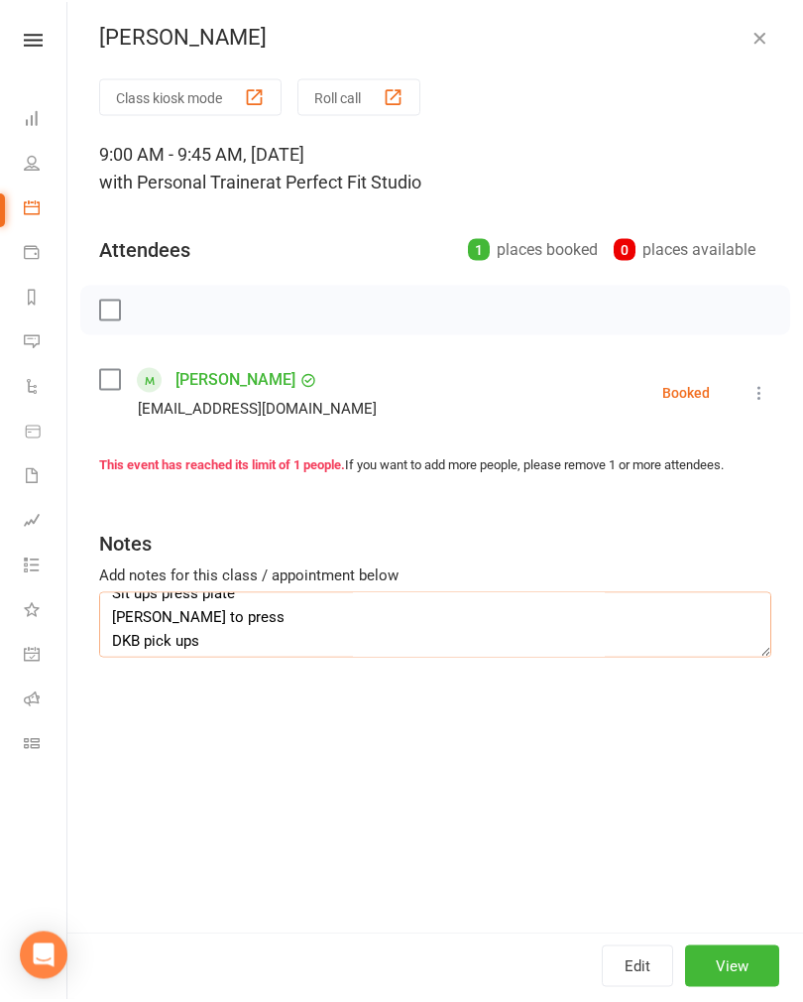
type textarea "Cable bar row JCknife BB back squat 30 kg MB MC Sit ups press plate [PERSON_NAM…"
click at [776, 383] on div "Class kiosk mode Roll call 9:00 AM - 9:45 AM, [DATE] with Personal Trainer at P…" at bounding box center [435, 508] width 736 height 853
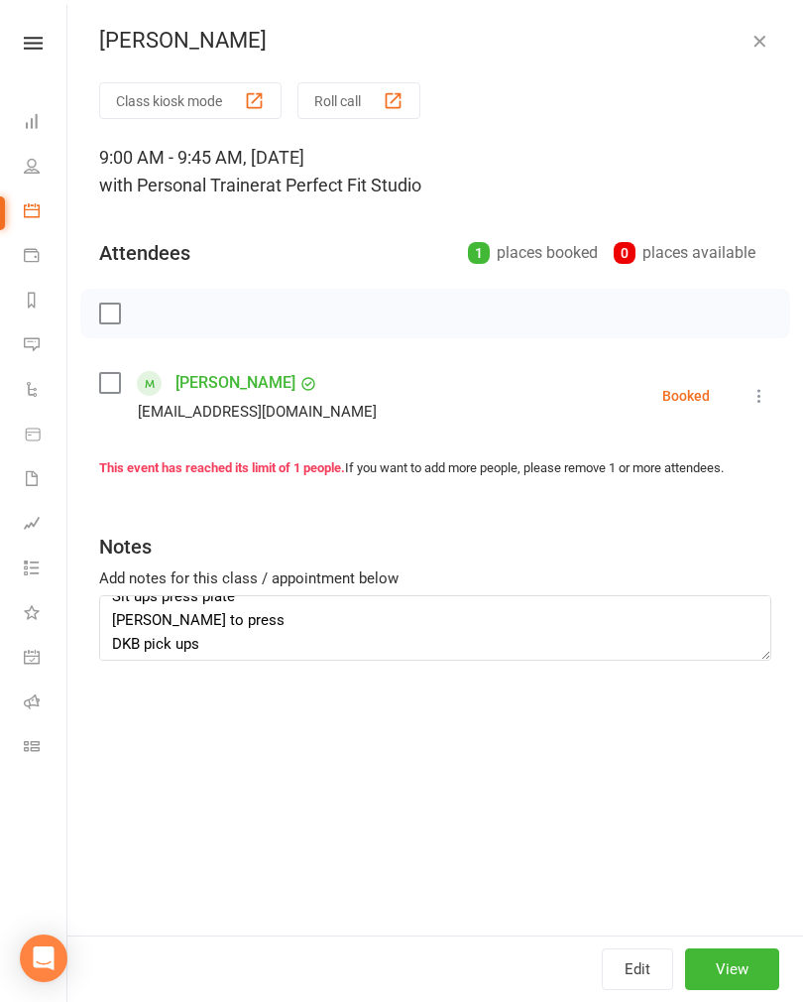
click at [768, 394] on icon at bounding box center [760, 396] width 20 height 20
click at [635, 507] on link "Check in" at bounding box center [672, 514] width 196 height 40
click at [753, 44] on icon "button" at bounding box center [760, 41] width 20 height 20
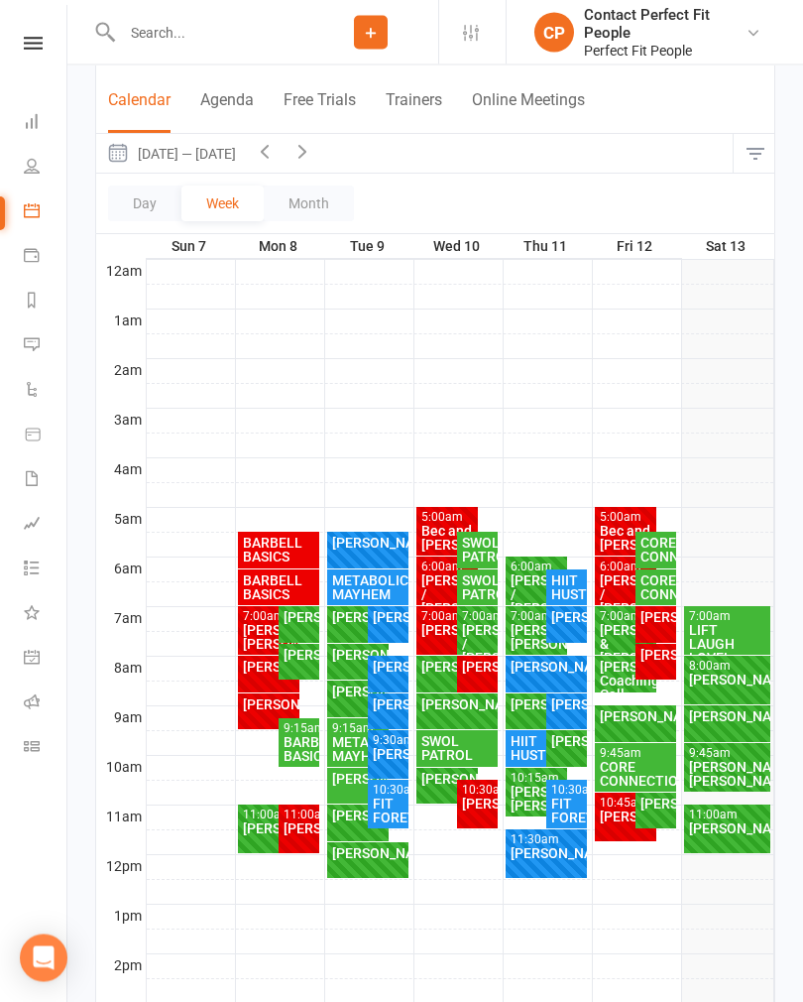
click at [725, 769] on div "[PERSON_NAME]/ [PERSON_NAME]" at bounding box center [727, 775] width 78 height 28
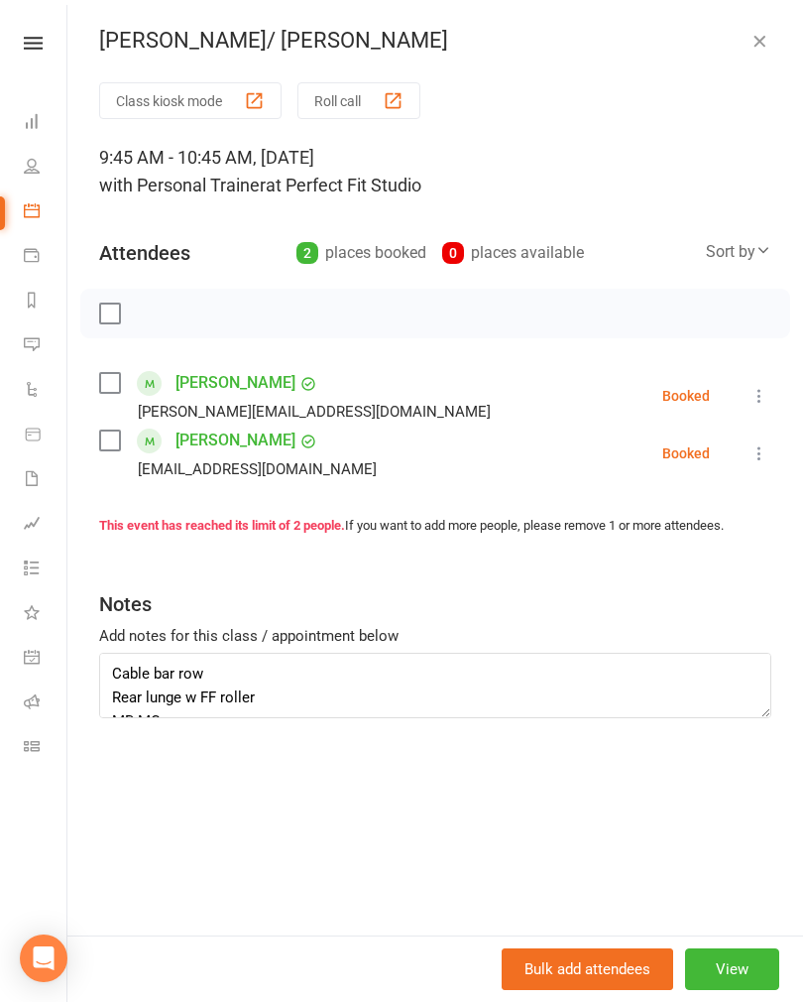
scroll to position [0, 0]
click at [110, 660] on textarea "Cable bar row Rear lunge w FF roller MB MC KBs RDL Fit ball DB chest press SL g…" at bounding box center [435, 684] width 672 height 65
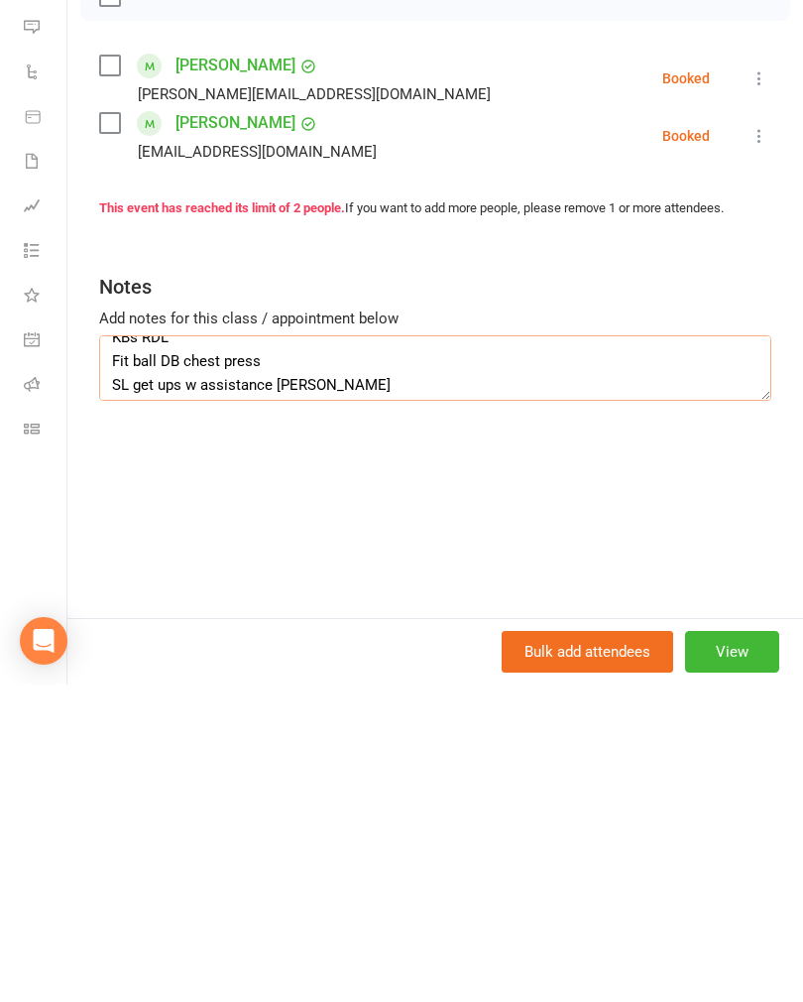
scroll to position [183, 0]
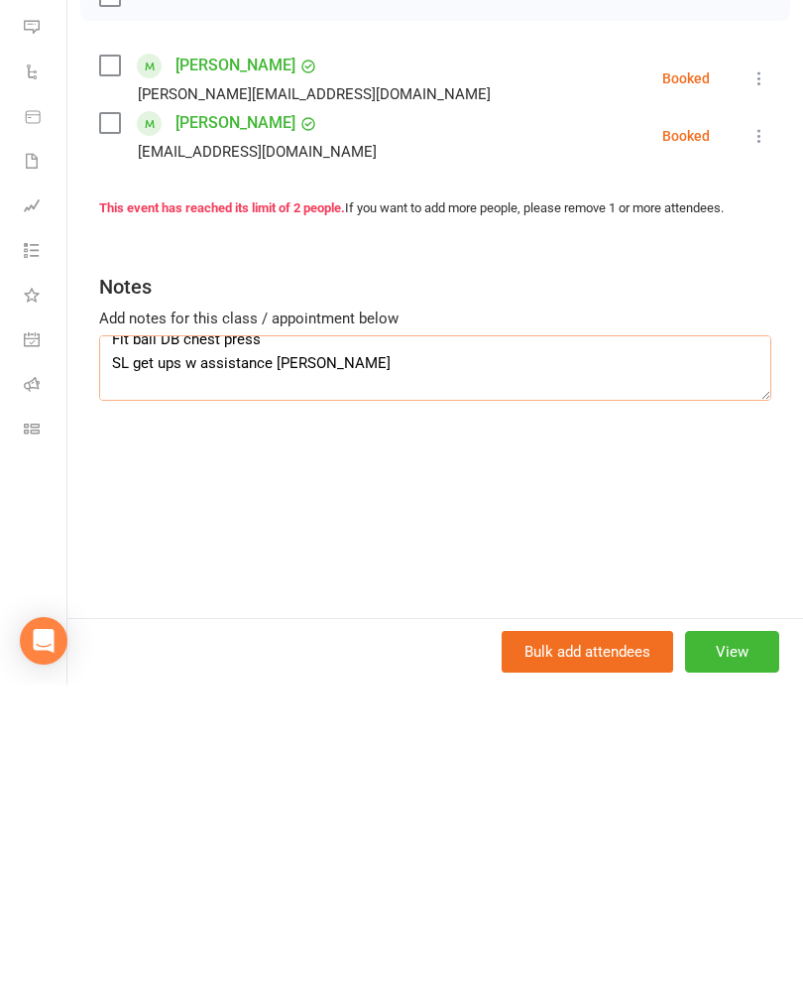
click at [156, 652] on textarea "Vomi tabata top and tail set Cable bar row Rear lunge w FF roller MB MC KBs RDL…" at bounding box center [435, 684] width 672 height 65
click at [310, 652] on textarea "Vomi tabata top and tail set Cable bar row Rear lunge w FF roller MB MC KBs RDL…" at bounding box center [435, 684] width 672 height 65
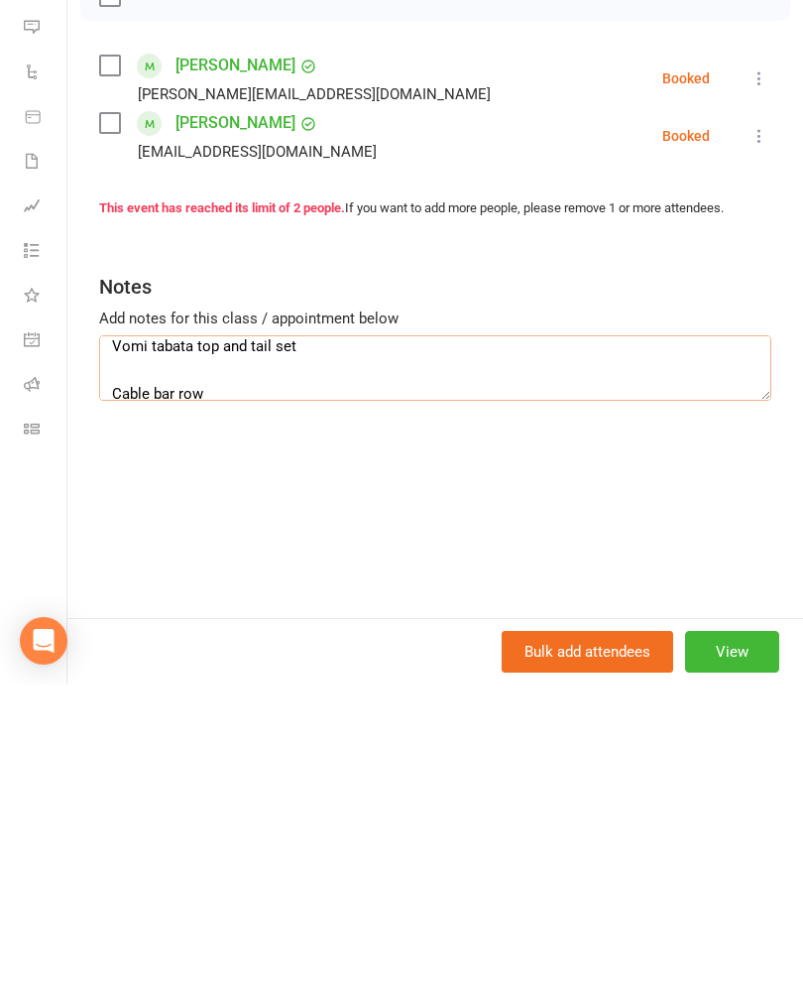
scroll to position [11, 0]
click at [112, 652] on textarea "Vomi tabata top and tail set Cable bar row Rear lunge w FF roller MB MC KBs RDL…" at bounding box center [435, 684] width 672 height 65
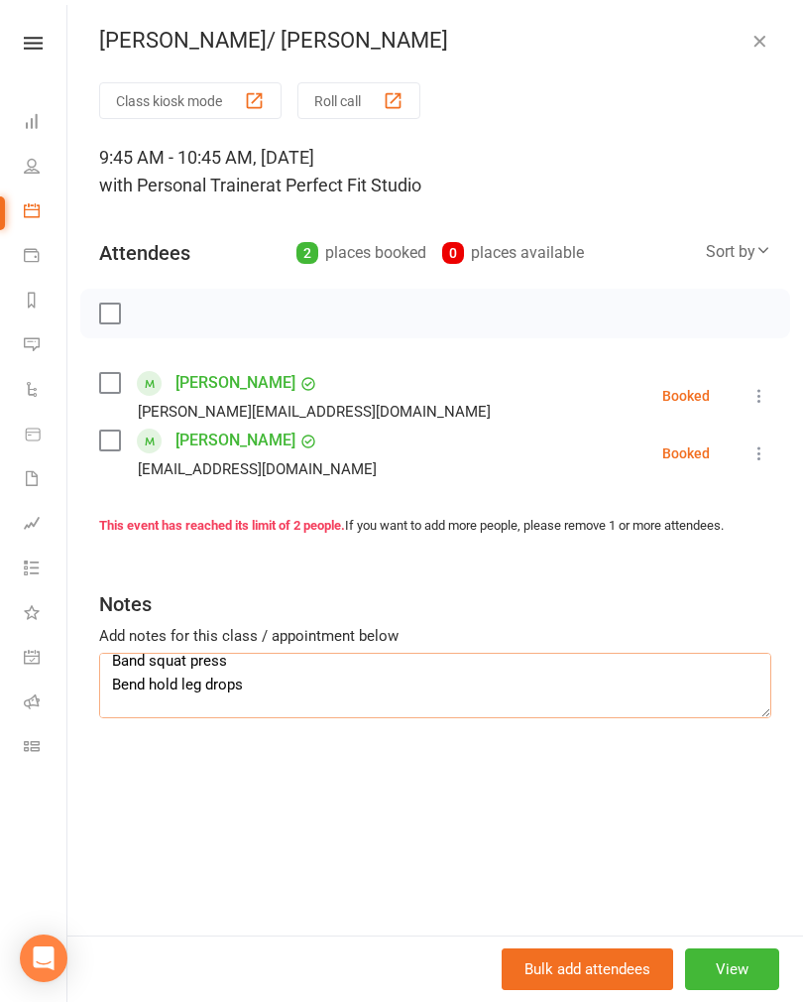
scroll to position [0, 0]
type textarea "Vomi tabata top and tail set Band warm ups High rows SA lung row Band squat pre…"
click at [765, 42] on icon "button" at bounding box center [760, 41] width 20 height 20
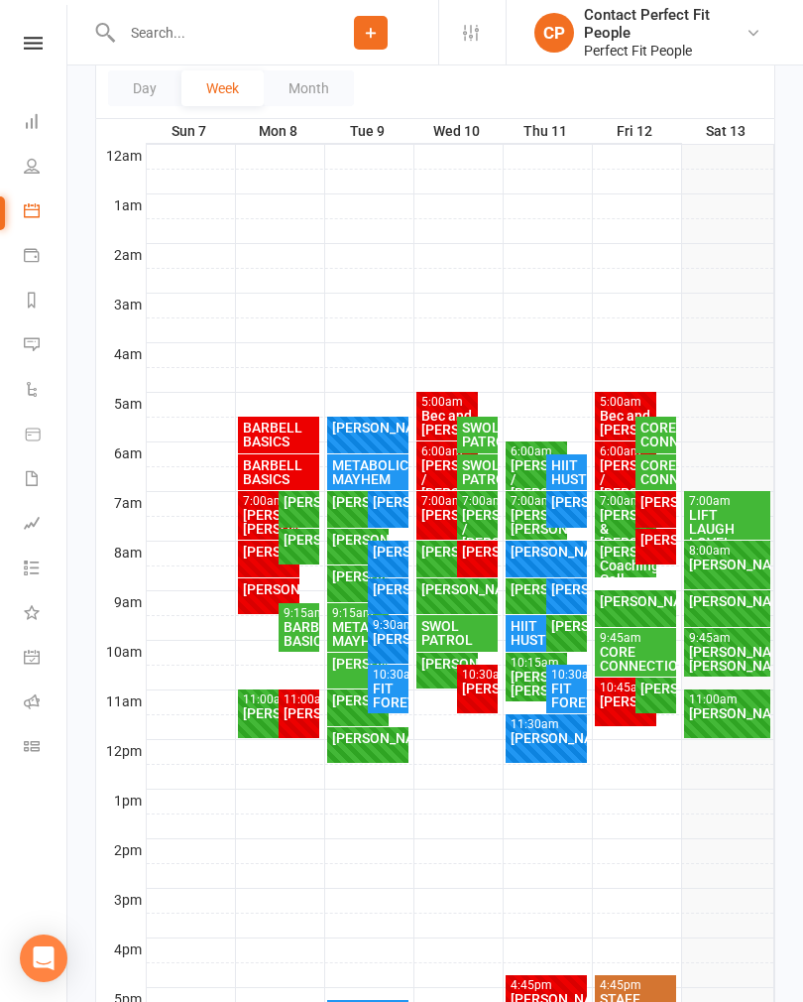
scroll to position [272, 0]
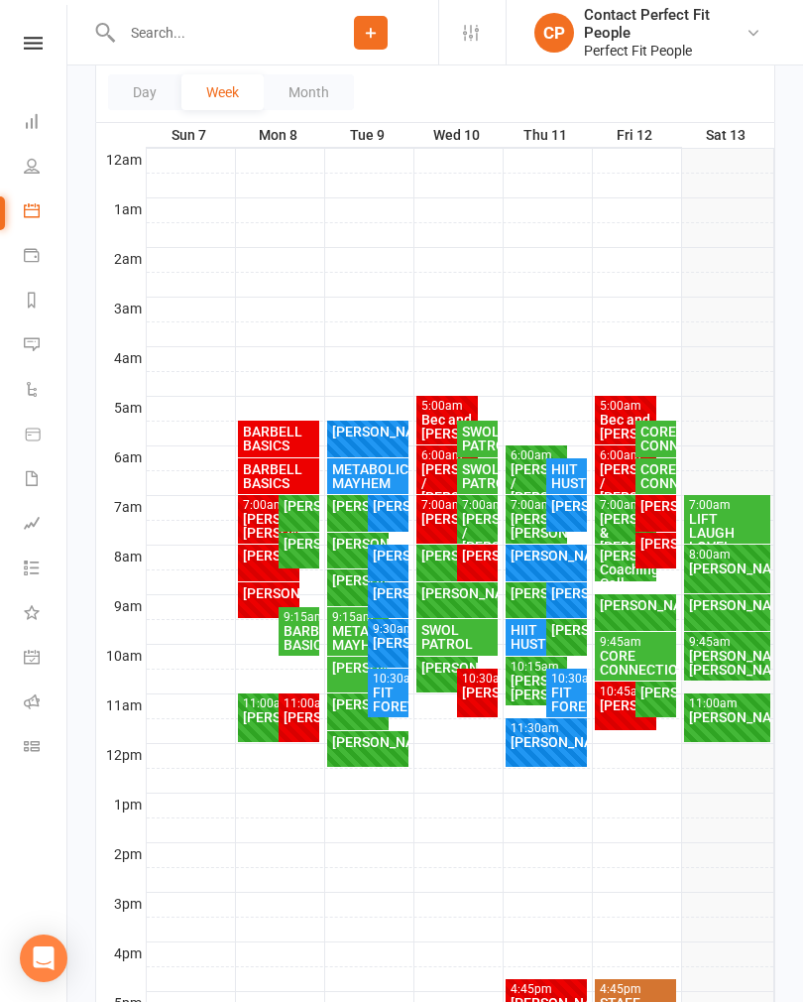
click at [727, 657] on div "[PERSON_NAME]/ [PERSON_NAME]" at bounding box center [727, 663] width 78 height 28
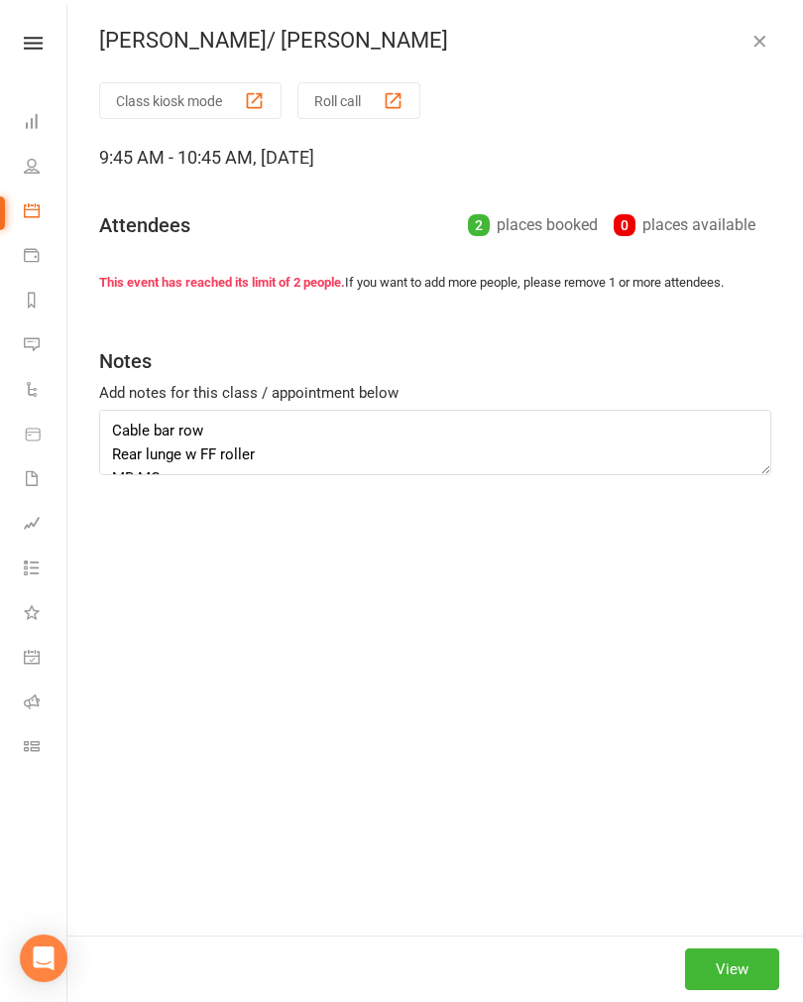
type textarea "Vomi tabata top and tail set Band warm ups High rows SA lung row Band squat pre…"
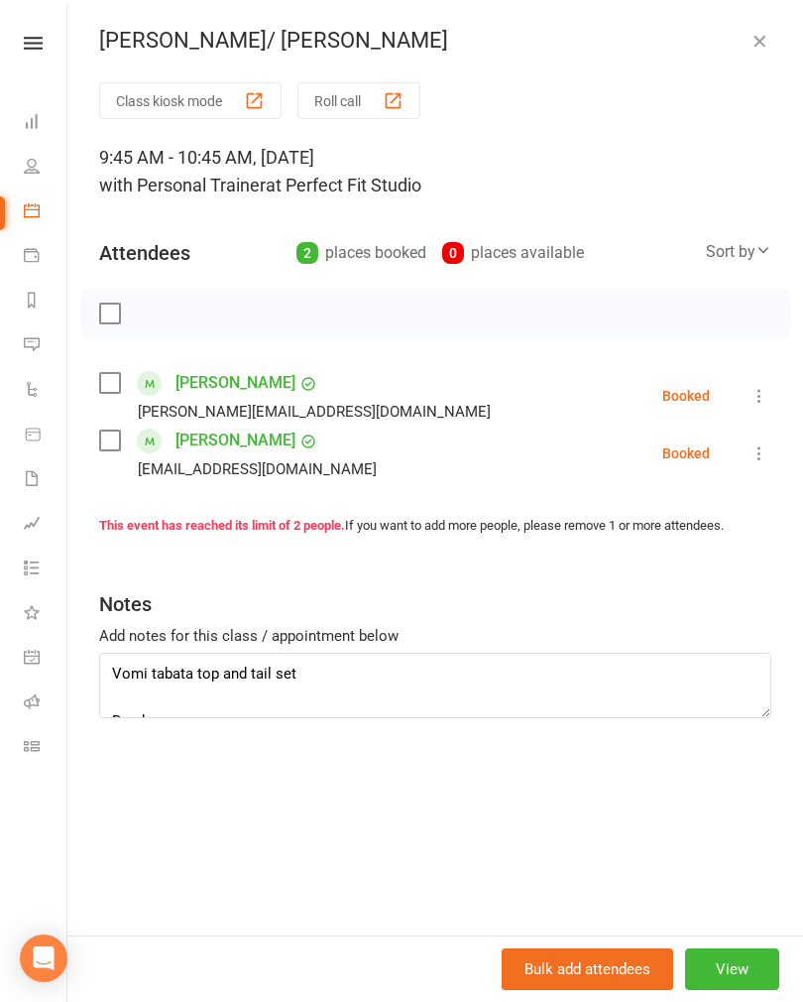
click at [757, 40] on icon "button" at bounding box center [760, 41] width 20 height 20
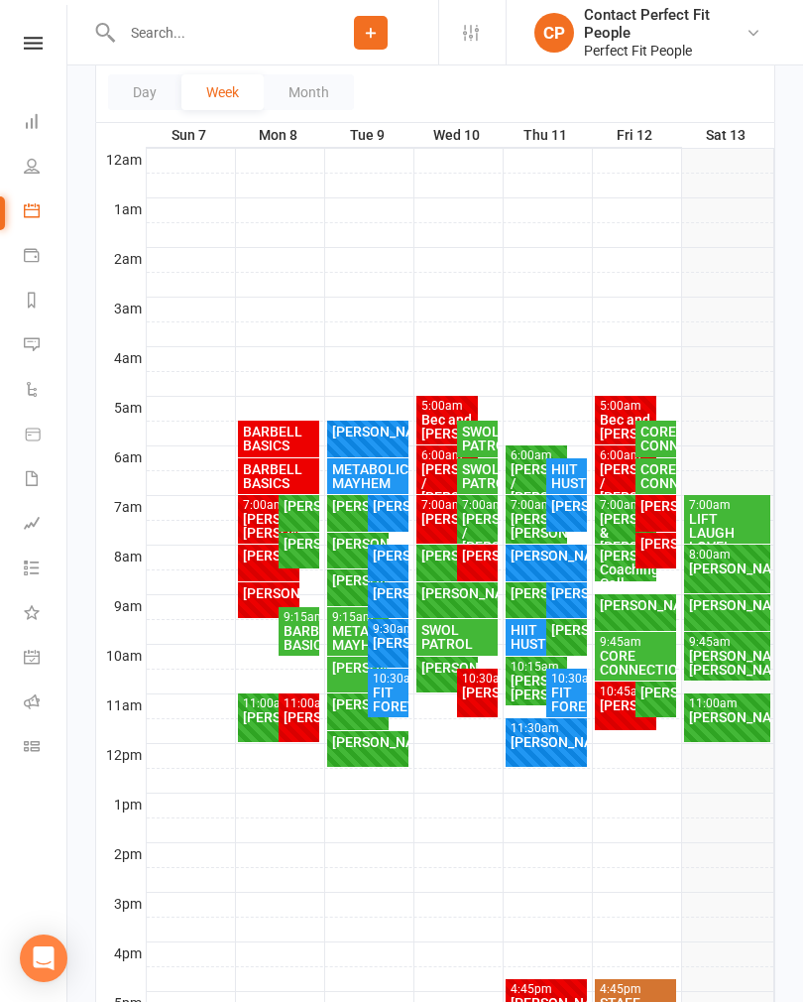
click at [718, 616] on div "[PERSON_NAME] FULL" at bounding box center [727, 612] width 86 height 37
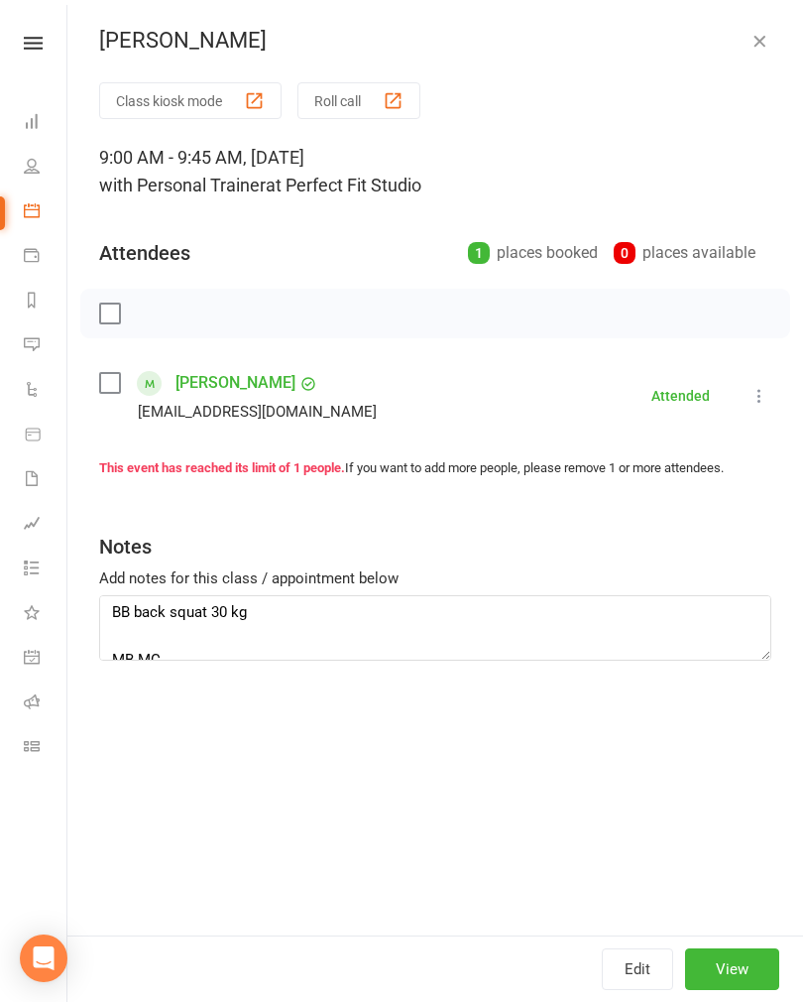
scroll to position [76, 0]
click at [115, 633] on textarea "Cable bar row JCknife BB back squat 30 kg MB MC Sit ups press plate [PERSON_NAM…" at bounding box center [435, 627] width 672 height 65
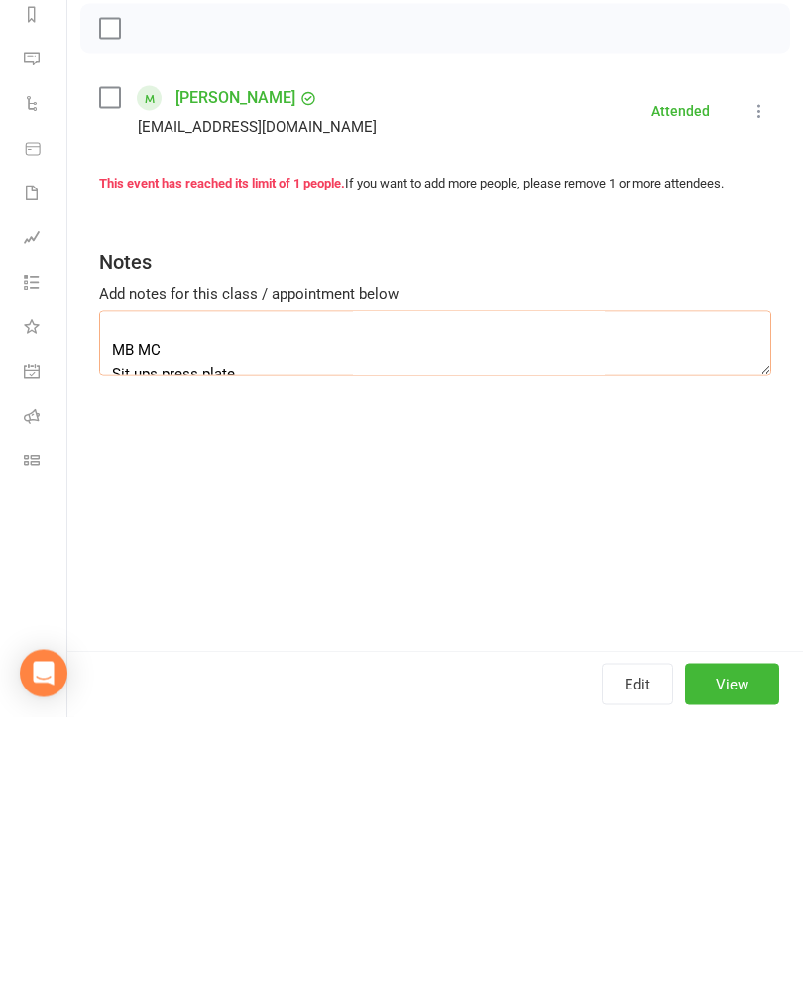
click at [115, 595] on textarea "Cable bar row JCknife BB back squat 30 kg MB MC Sit ups press plate [PERSON_NAM…" at bounding box center [435, 627] width 672 height 65
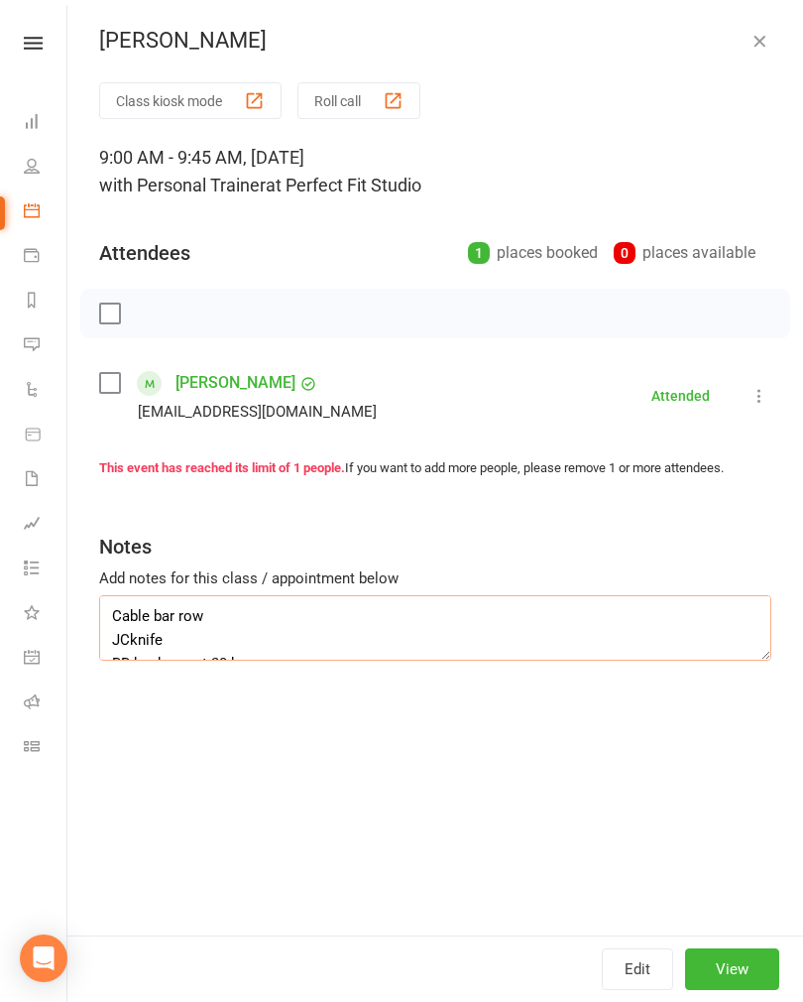
scroll to position [0, 0]
type textarea "Cable bar row JCknife BB back squat 30 kg DDB hammer curl to press Plate sit up…"
click at [774, 35] on div "[PERSON_NAME]" at bounding box center [435, 41] width 736 height 26
click at [760, 39] on icon "button" at bounding box center [760, 41] width 20 height 20
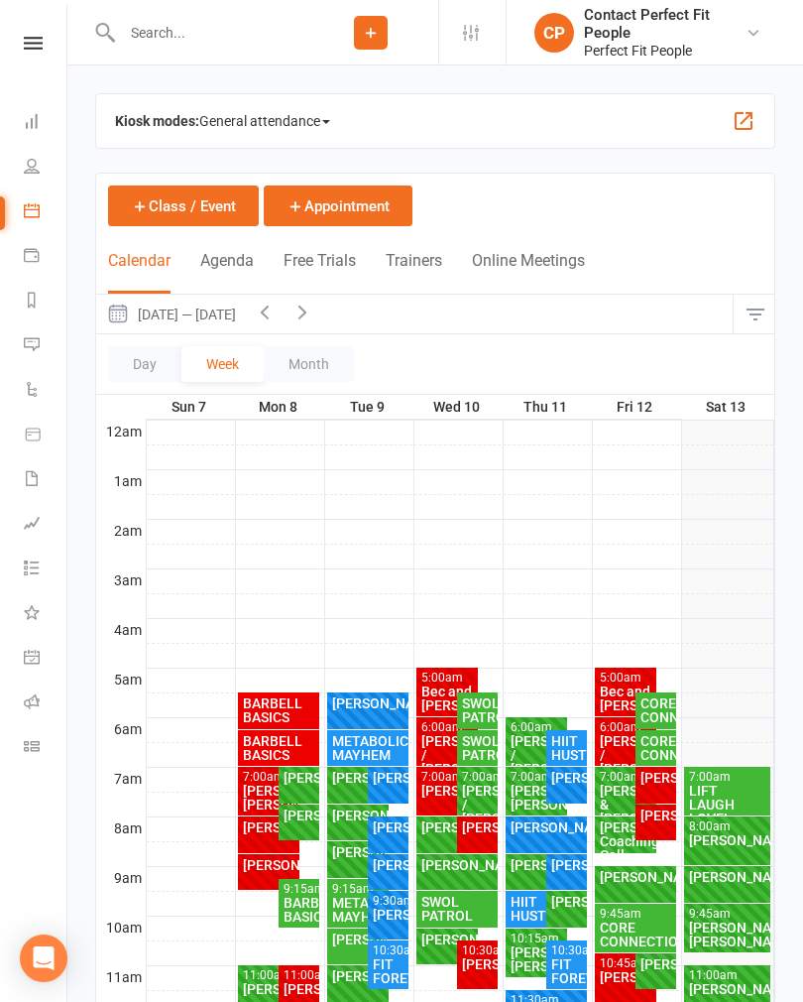
click at [713, 935] on div "[PERSON_NAME]/ [PERSON_NAME]" at bounding box center [727, 934] width 78 height 28
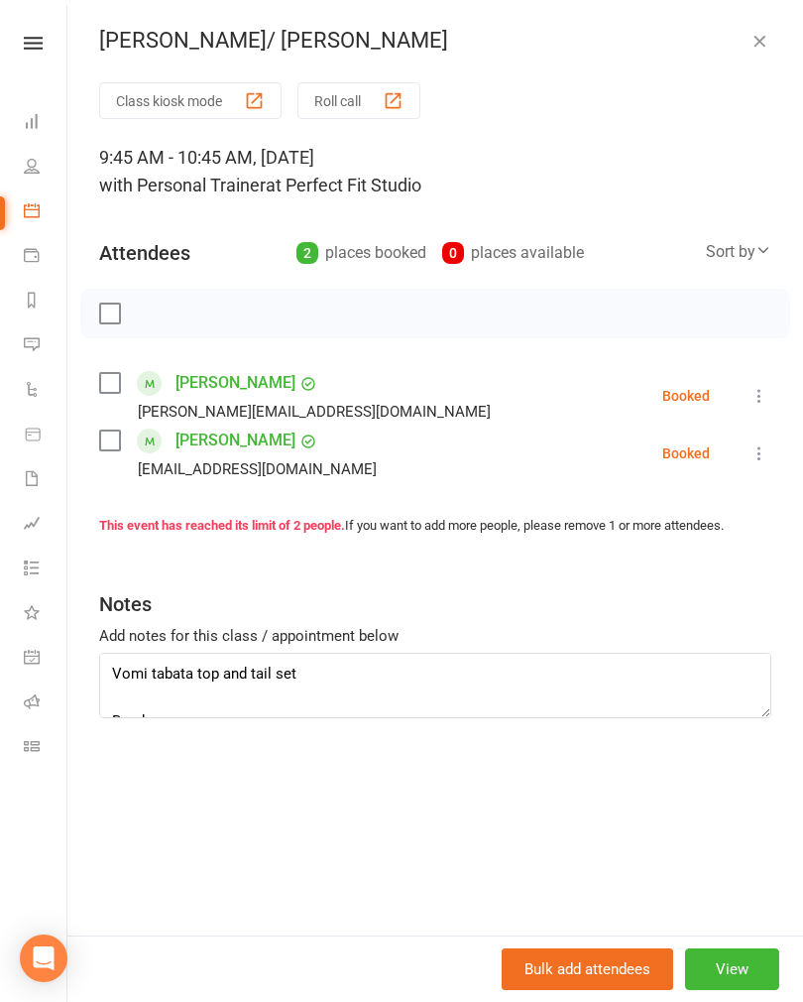
click at [105, 313] on label at bounding box center [109, 313] width 20 height 20
click at [145, 308] on icon "button" at bounding box center [154, 313] width 22 height 22
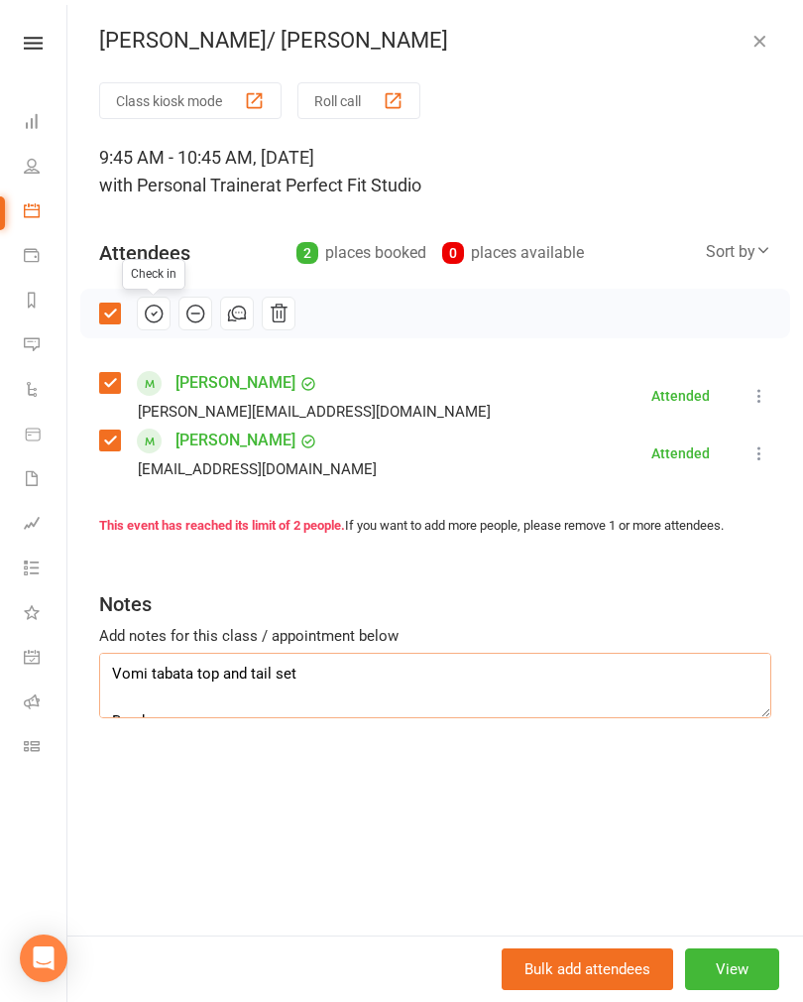
click at [309, 672] on textarea "Vomi tabata top and tail set Band warm ups High rows SA lung row Band squat pre…" at bounding box center [435, 684] width 672 height 65
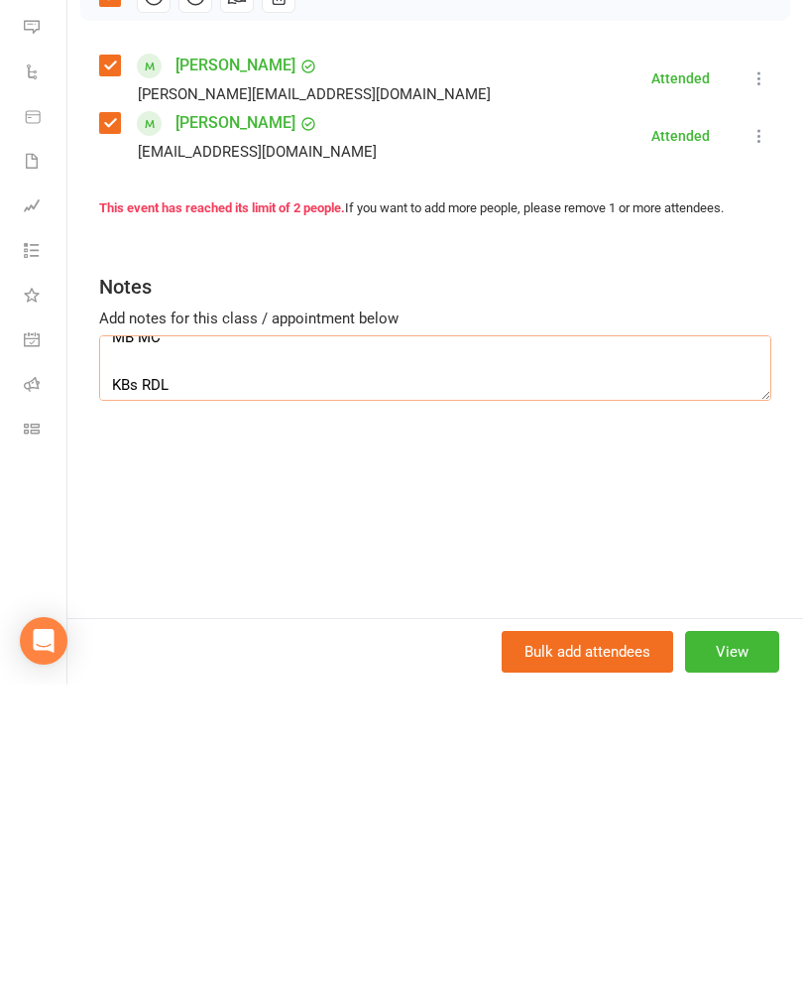
scroll to position [221, 0]
click at [176, 652] on textarea "No cardio heart rate for [PERSON_NAME] until [MEDICAL_DATA] check Band warm ups…" at bounding box center [435, 684] width 672 height 65
click at [286, 652] on textarea "No cardio heart rate for [PERSON_NAME] until [MEDICAL_DATA] check Band warm ups…" at bounding box center [435, 684] width 672 height 65
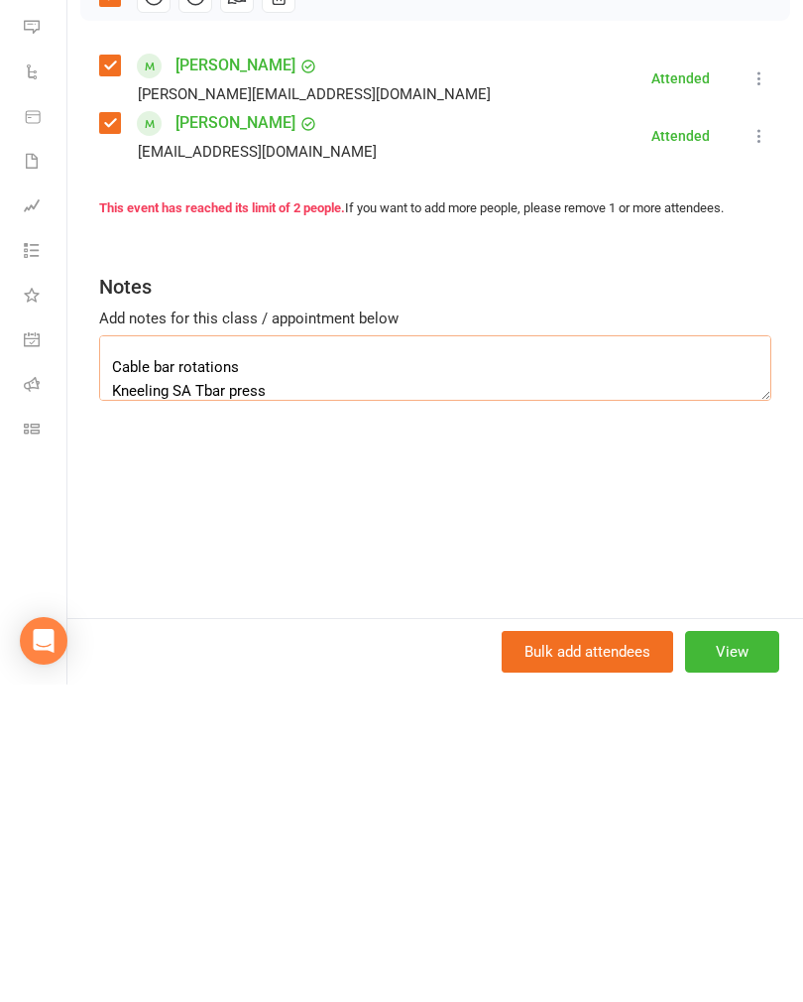
click at [104, 652] on textarea "No cardio heart rate for [PERSON_NAME] until [MEDICAL_DATA] check Band warm ups…" at bounding box center [435, 684] width 672 height 65
click at [180, 652] on textarea "No cardio heart rate for [PERSON_NAME] until [MEDICAL_DATA] check Band warm ups…" at bounding box center [435, 684] width 672 height 65
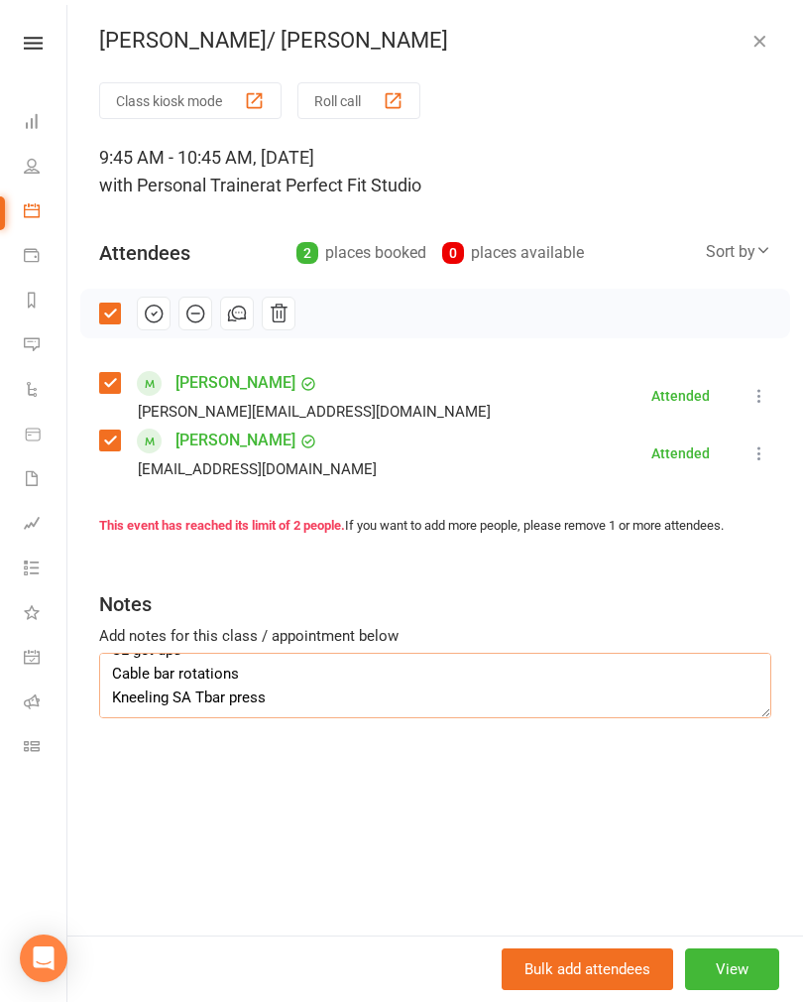
scroll to position [0, 0]
type textarea "No cardio heart rate for [PERSON_NAME] until [MEDICAL_DATA] check Band warm ups…"
click at [750, 50] on icon "button" at bounding box center [760, 41] width 20 height 20
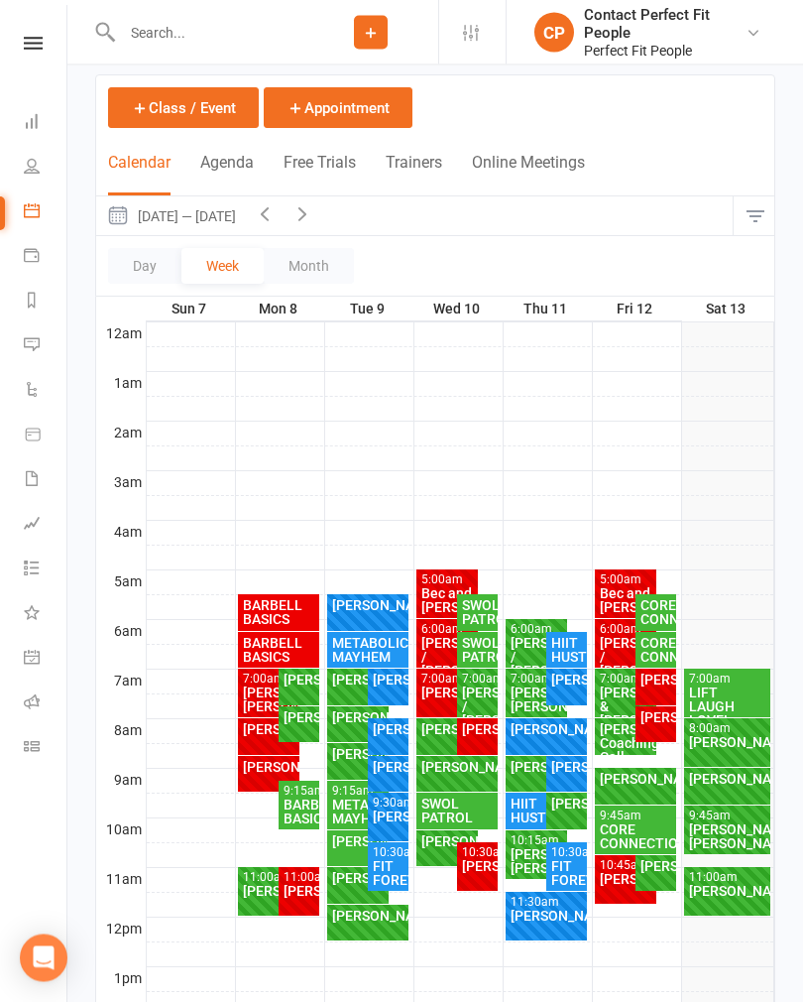
click at [623, 886] on div "[PERSON_NAME]" at bounding box center [626, 880] width 55 height 14
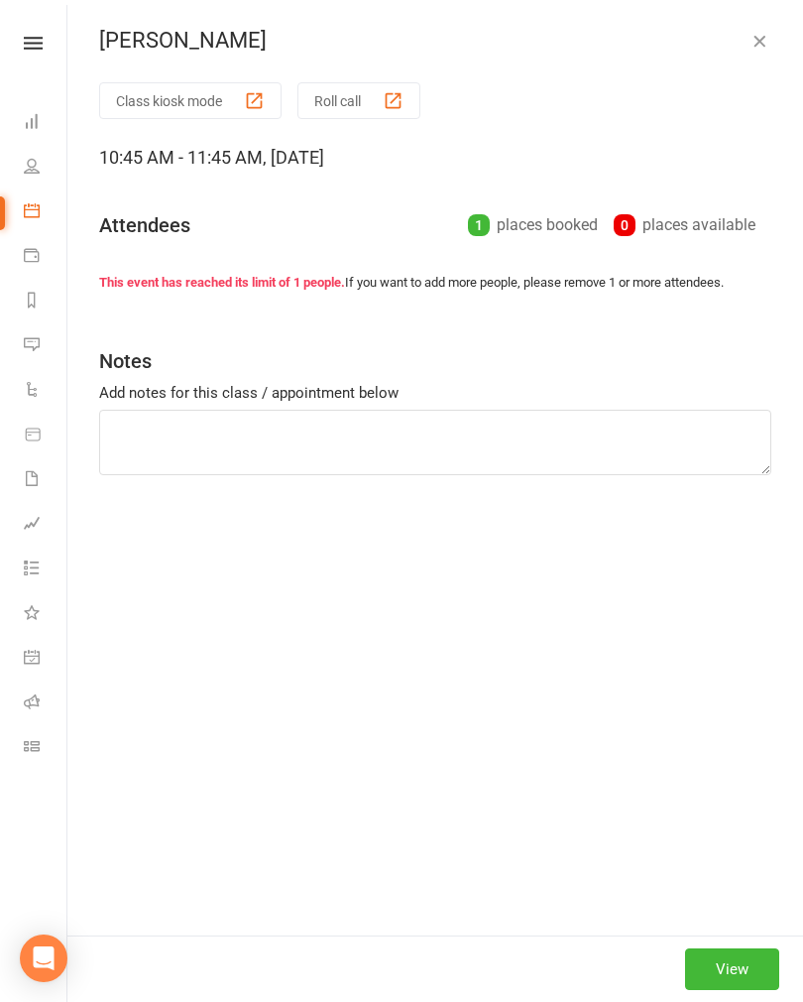
type textarea "Cable crossovers Band pullovers Alt hand DB press Shoulder mobility"
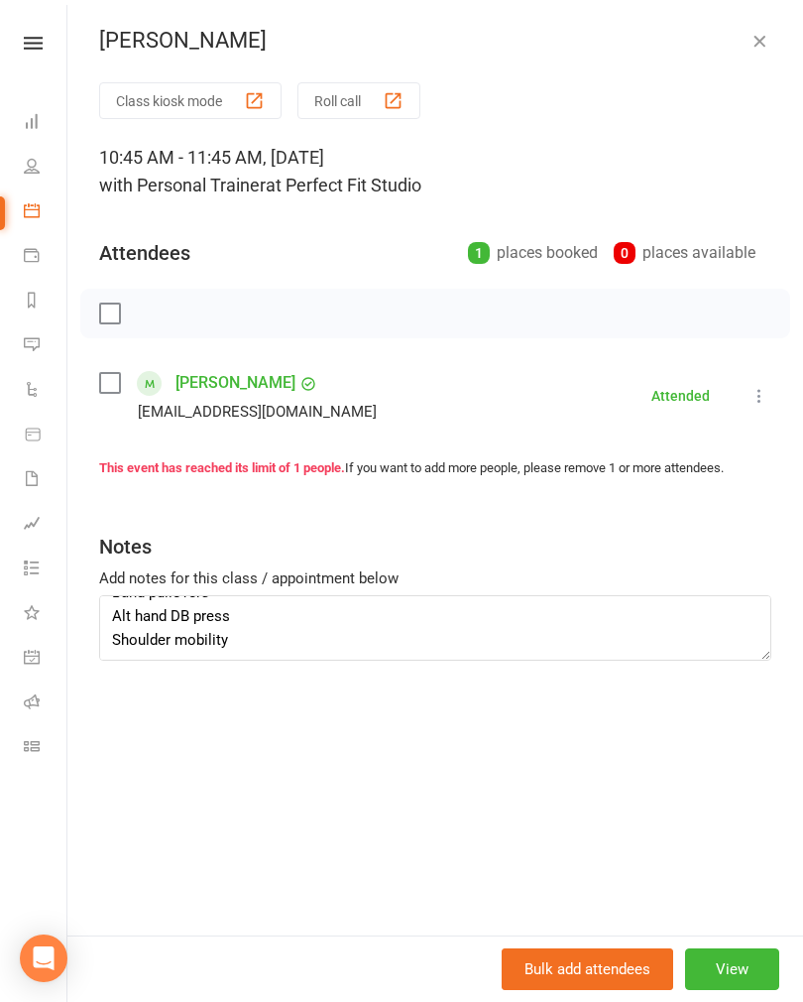
scroll to position [48, 0]
